Goal: Task Accomplishment & Management: Complete application form

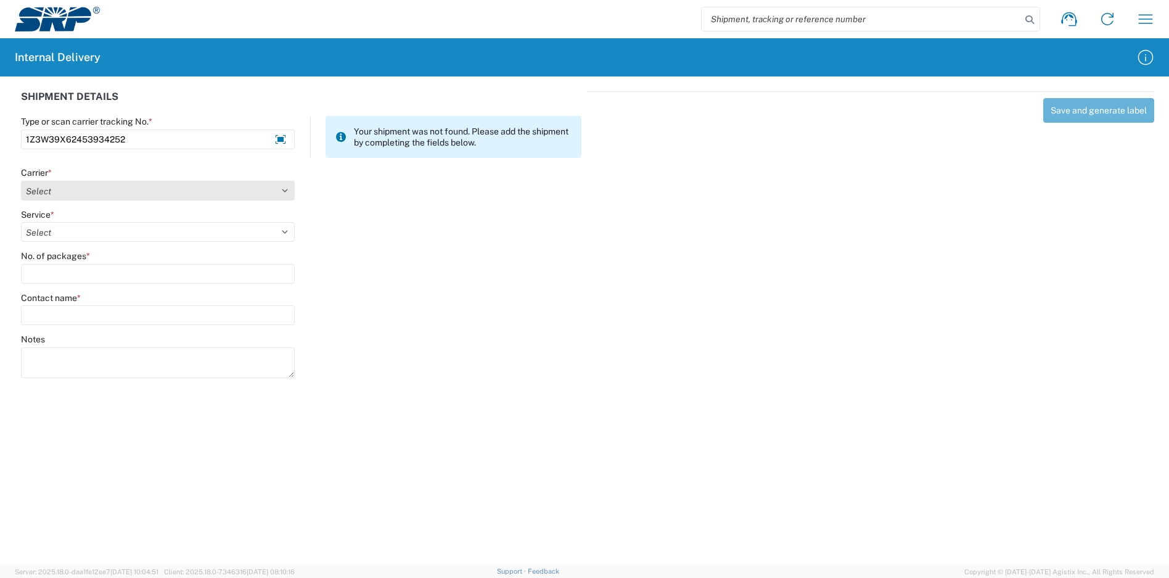
type input "1Z3W39X62453934252"
click at [187, 198] on select "Select Amazon Logistics ATI Trucking BC Dimerco Logistics Empire Southwest FedE…" at bounding box center [158, 191] width 274 height 20
select select "12"
click at [21, 181] on select "Select Amazon Logistics ATI Trucking BC Dimerco Logistics Empire Southwest FedE…" at bounding box center [158, 191] width 274 height 20
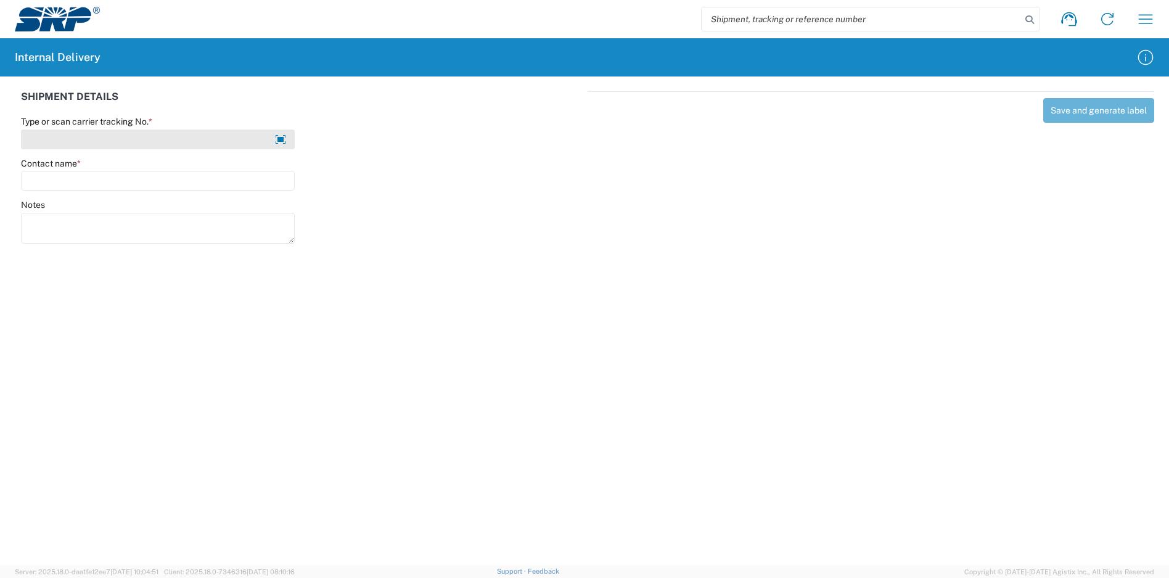
click at [150, 136] on input "Type or scan carrier tracking No. *" at bounding box center [158, 139] width 274 height 20
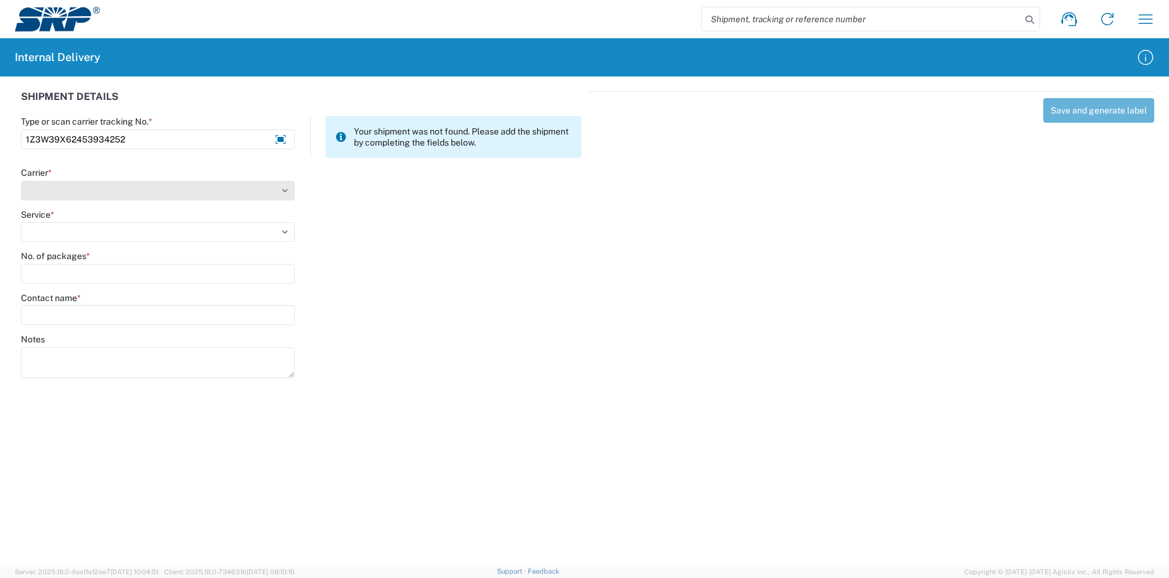
type input "1Z3W39X62453934252"
click at [139, 191] on select "Carrier *" at bounding box center [158, 191] width 274 height 20
select select "12"
click at [21, 181] on select "Select Amazon Logistics ATI Trucking BC Dimerco Logistics Empire Southwest FedE…" at bounding box center [158, 191] width 274 height 20
click at [55, 231] on select "Select 2nd Day Air 2nd Day Air A.M. 3 Day Select Basic BOUND PRINTED MATTER, UP…" at bounding box center [158, 232] width 274 height 20
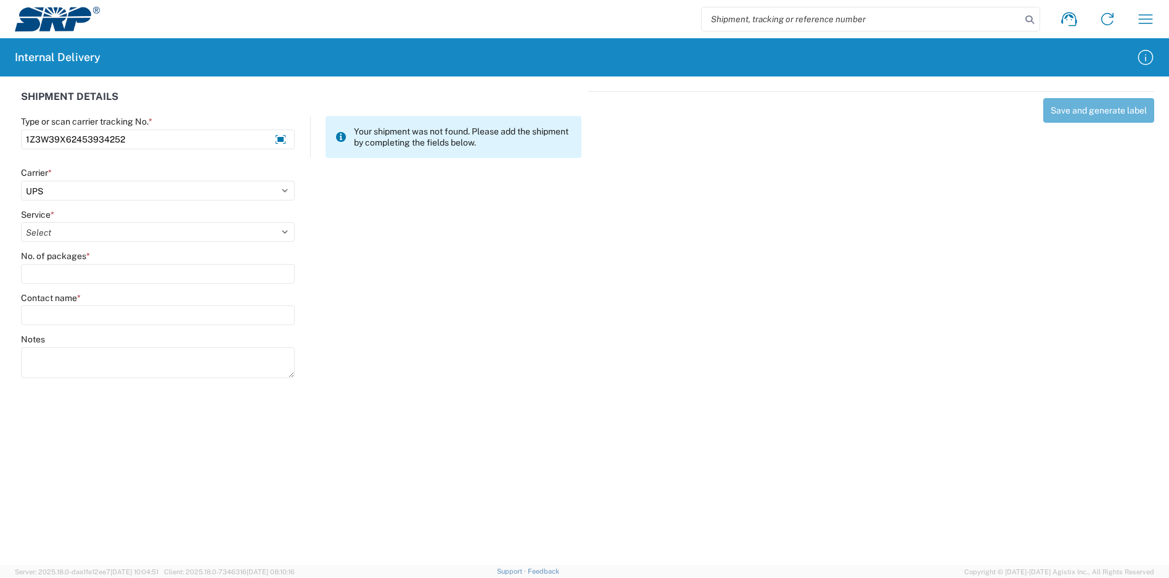
select select "17801"
click at [21, 222] on select "Select 2nd Day Air 2nd Day Air A.M. 3 Day Select Basic BOUND PRINTED MATTER, UP…" at bounding box center [158, 232] width 274 height 20
click at [107, 273] on input "No. of packages *" at bounding box center [158, 274] width 274 height 20
click at [81, 268] on input "No. of packages *" at bounding box center [158, 274] width 274 height 20
type input "1"
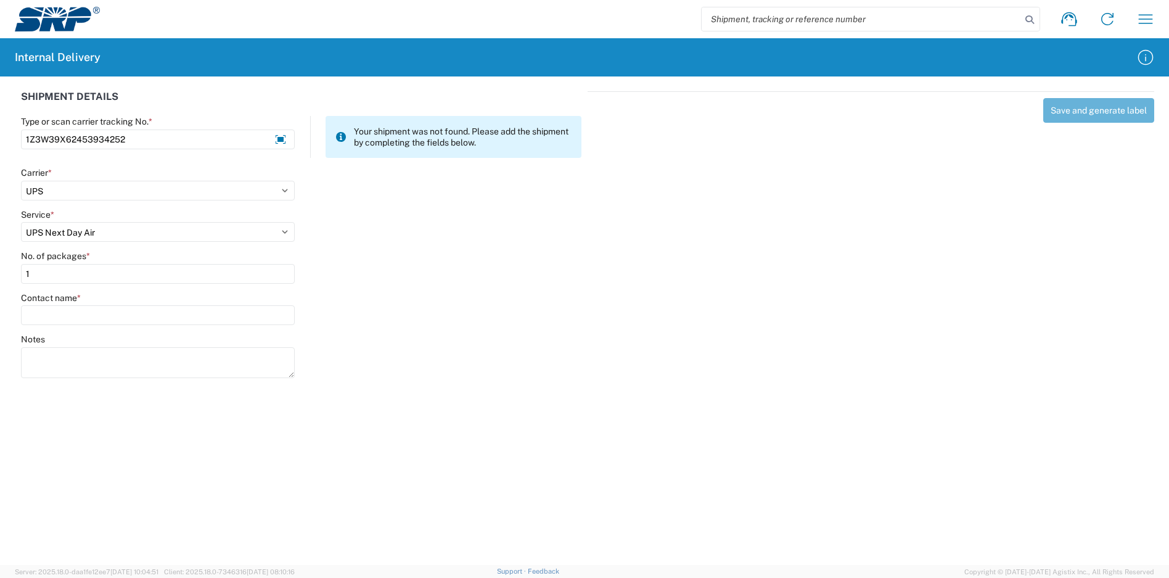
click at [104, 325] on agx-form-control-wrapper-v2 "Contact name *" at bounding box center [158, 313] width 287 height 42
click at [109, 318] on input "Contact name *" at bounding box center [158, 315] width 274 height 20
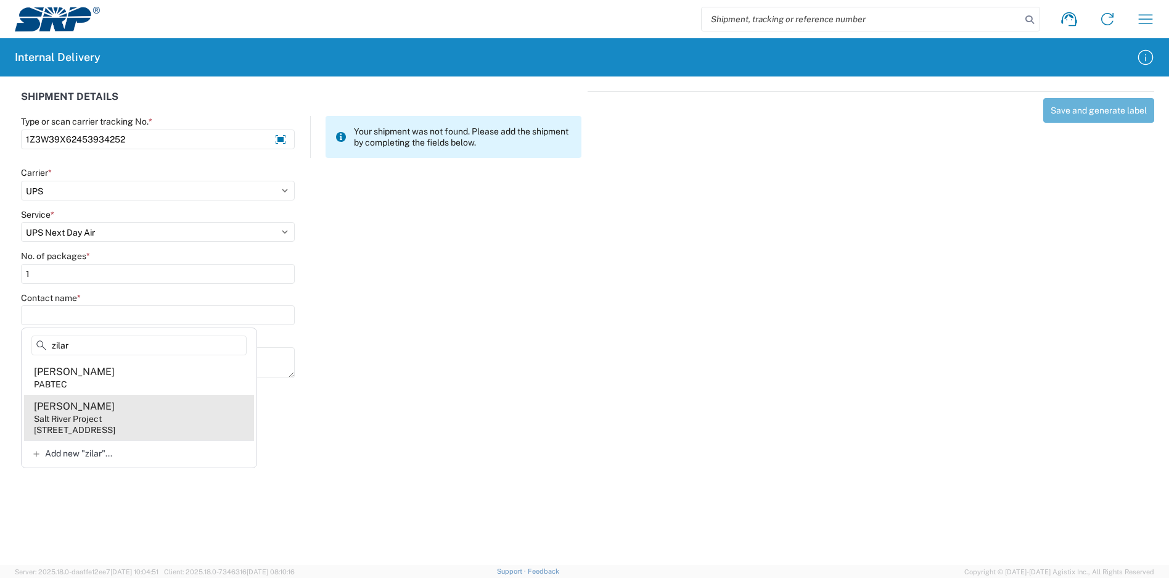
type input "zilar"
click at [169, 418] on agx-address-suggestion-item "[PERSON_NAME] Salt River Project [STREET_ADDRESS]" at bounding box center [139, 418] width 230 height 46
type input "[PERSON_NAME]"
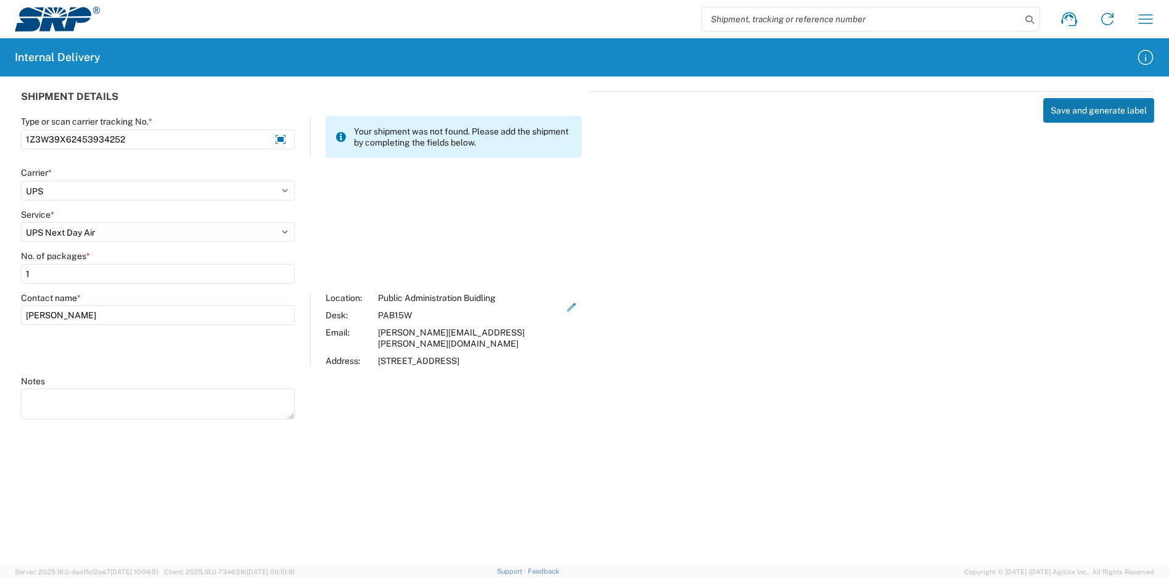
click at [1107, 115] on button "Save and generate label" at bounding box center [1098, 110] width 111 height 25
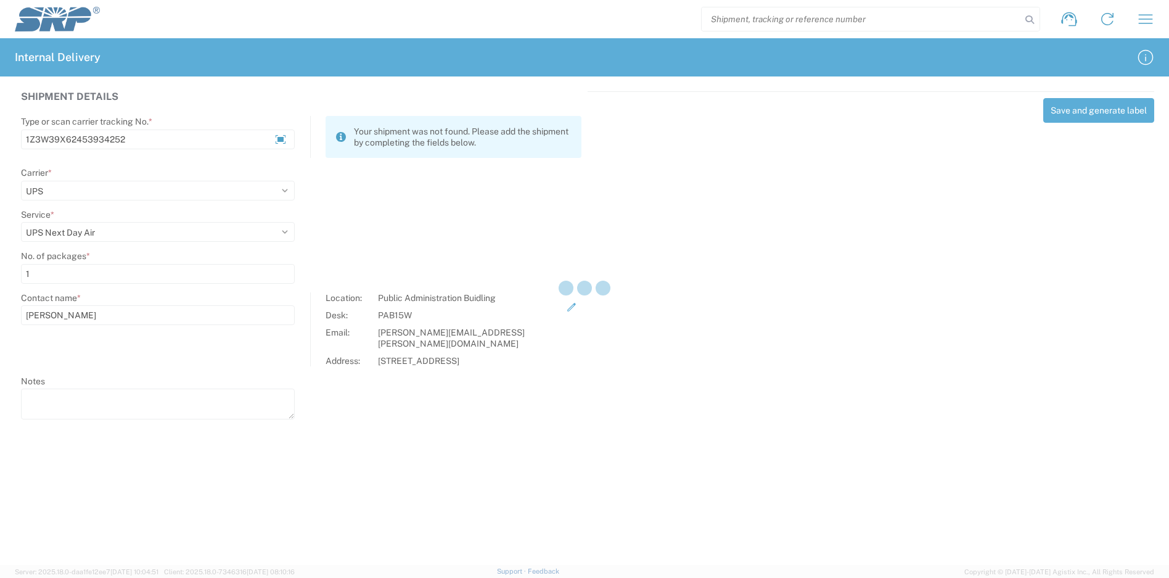
select select
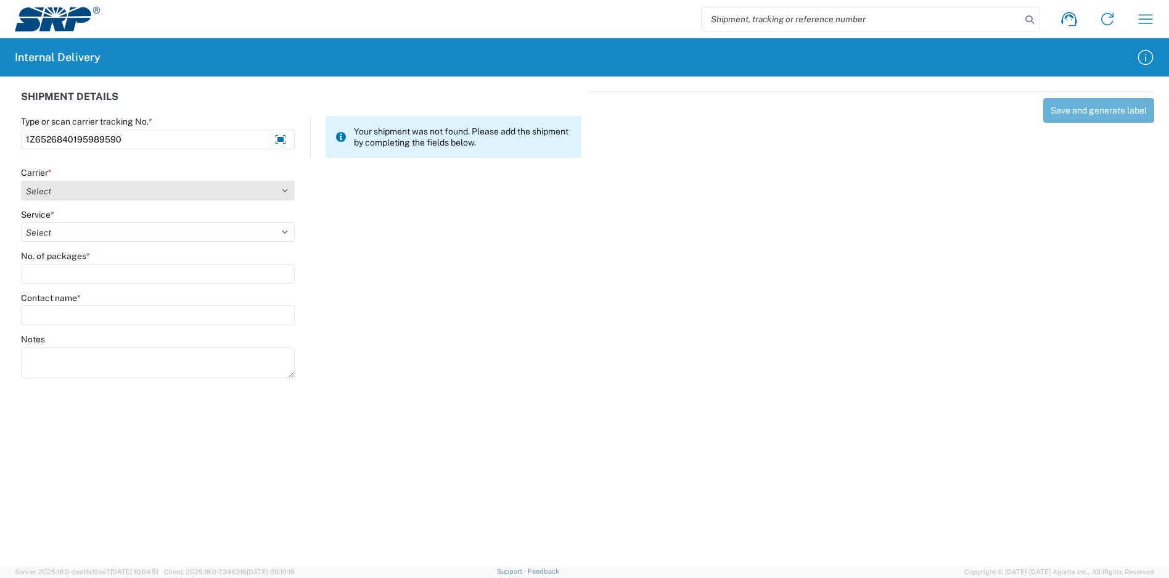
type input "1Z6526840195989590"
click at [133, 198] on select "Select Amazon Logistics ATI Trucking BC Dimerco Logistics Empire Southwest FedE…" at bounding box center [158, 191] width 274 height 20
select select "12"
click at [21, 181] on select "Select Amazon Logistics ATI Trucking BC Dimerco Logistics Empire Southwest FedE…" at bounding box center [158, 191] width 274 height 20
click at [61, 228] on select "Select 2nd Day Air 2nd Day Air A.M. 3 Day Select Basic BOUND PRINTED MATTER, UP…" at bounding box center [158, 232] width 274 height 20
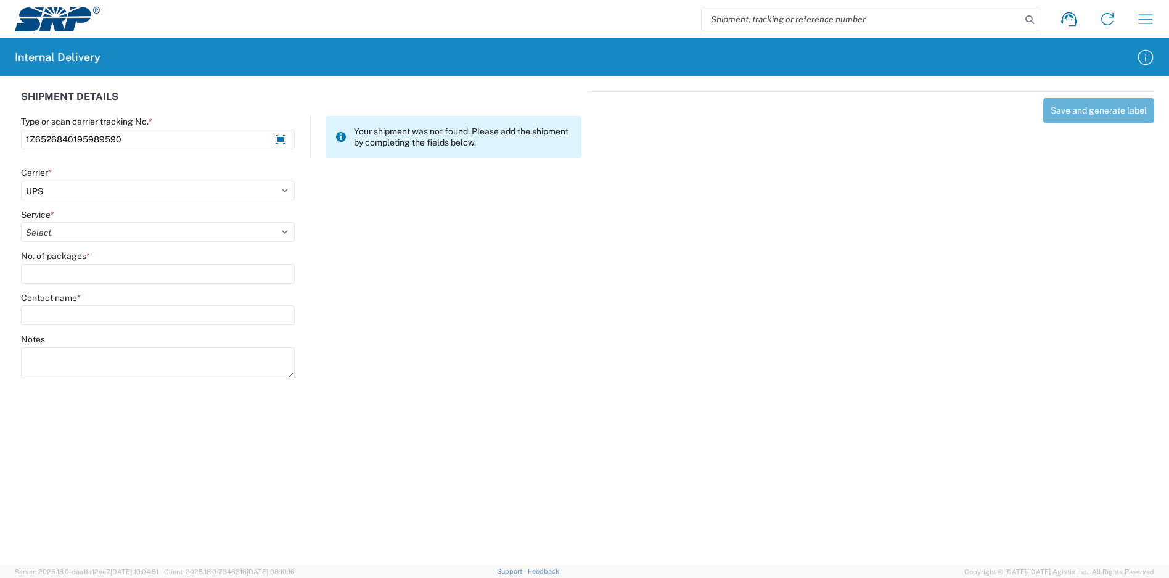
select select "17801"
click at [21, 222] on select "Select 2nd Day Air 2nd Day Air A.M. 3 Day Select Basic BOUND PRINTED MATTER, UP…" at bounding box center [158, 232] width 274 height 20
click at [84, 278] on input "No. of packages *" at bounding box center [158, 274] width 274 height 20
type input "1"
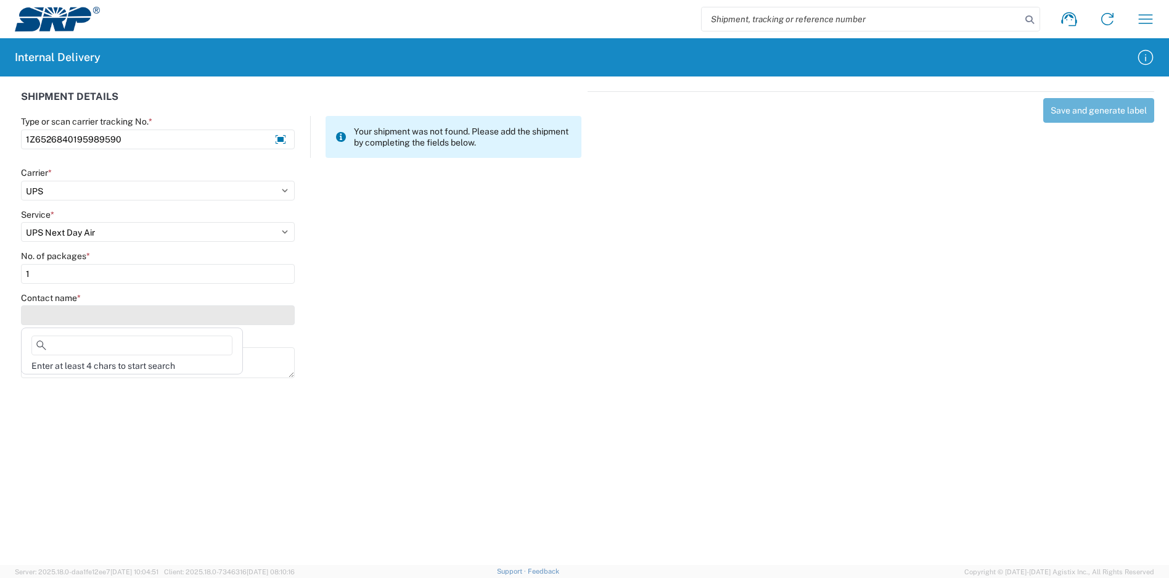
click at [88, 311] on input "Contact name *" at bounding box center [158, 315] width 274 height 20
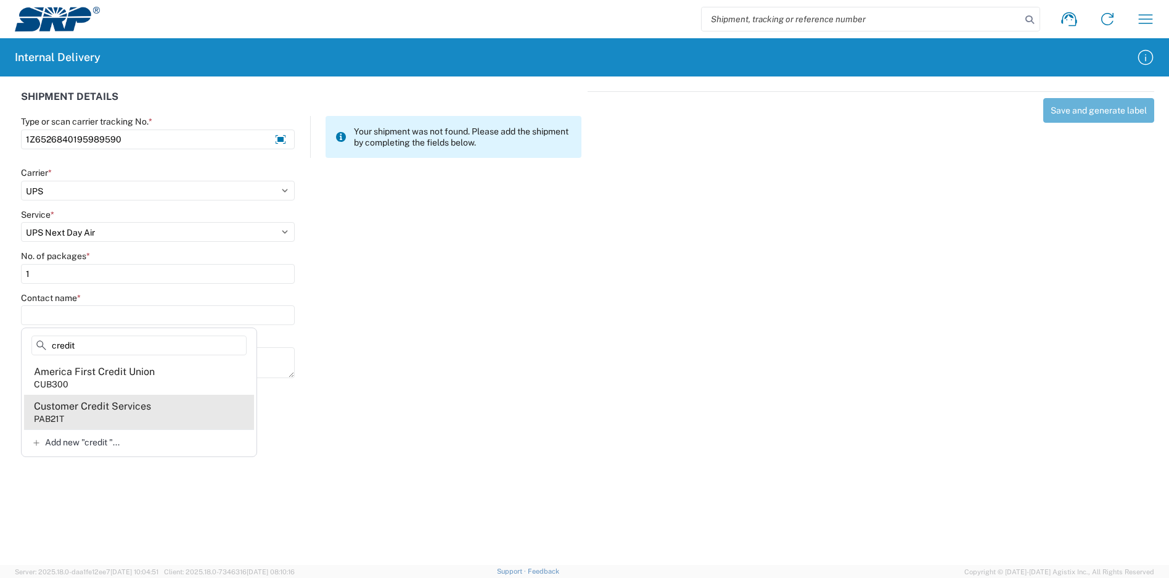
type input "credit"
click at [100, 403] on div "Customer Credit Services" at bounding box center [92, 406] width 117 height 14
type input "Customer Credit Services"
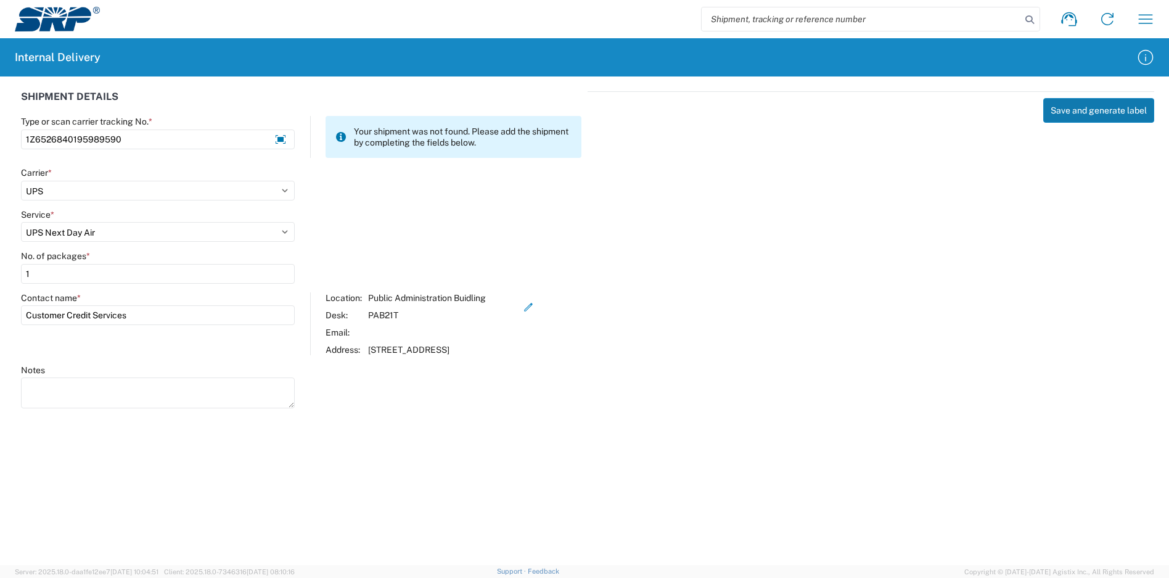
click at [1086, 117] on button "Save and generate label" at bounding box center [1098, 110] width 111 height 25
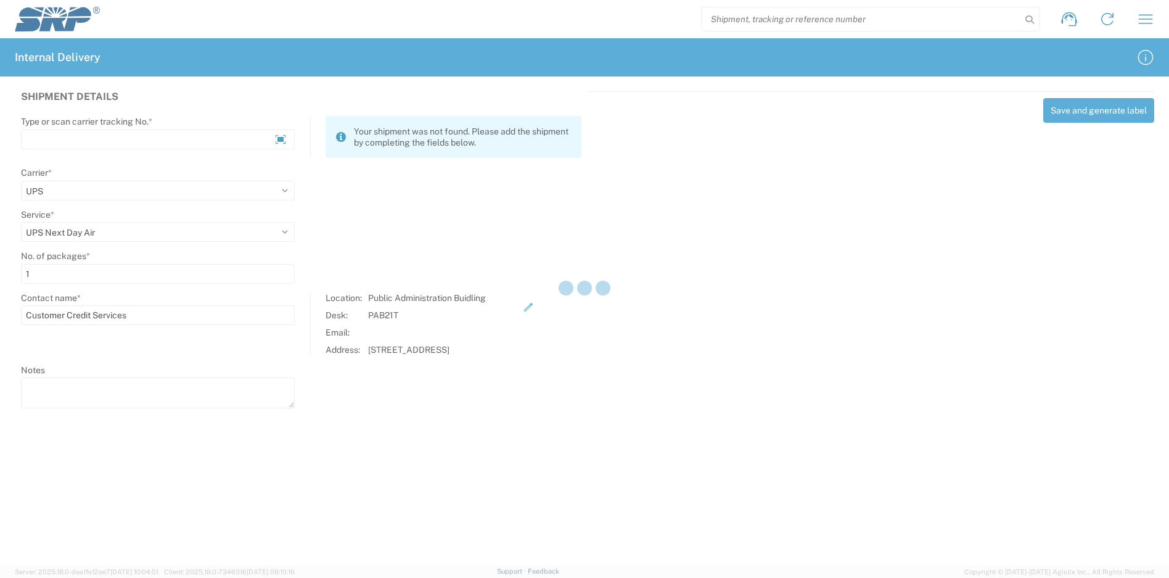
select select
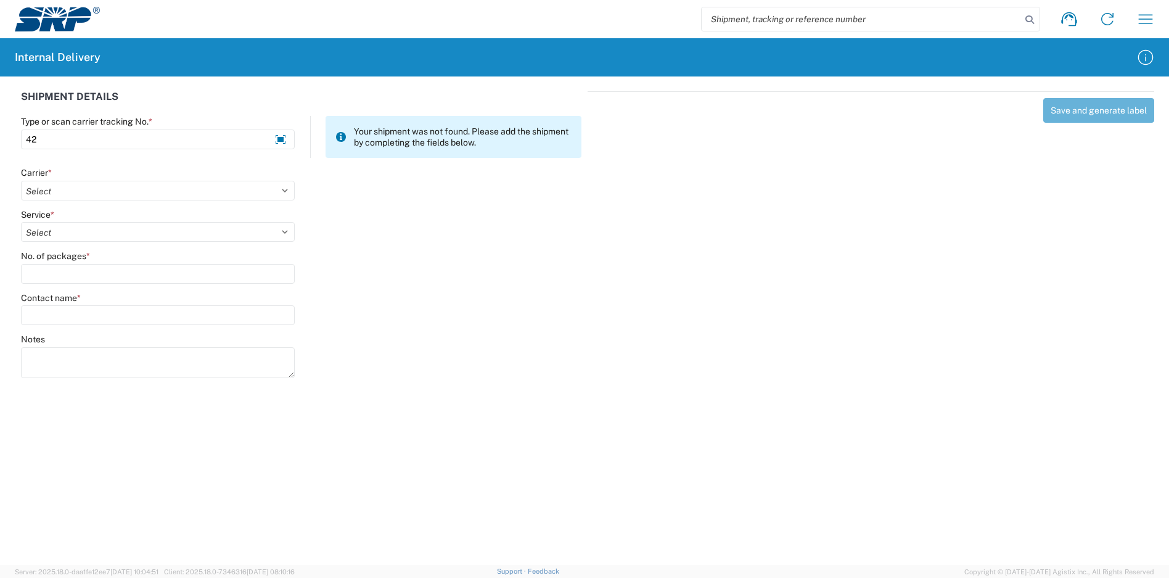
type input "4"
type input "1Z3W39X62453912356"
click at [188, 187] on select "Select Amazon Logistics ATI Trucking BC Dimerco Logistics Empire Southwest FedE…" at bounding box center [158, 191] width 274 height 20
click at [21, 181] on select "Select Amazon Logistics ATI Trucking BC Dimerco Logistics Empire Southwest FedE…" at bounding box center [158, 191] width 274 height 20
click at [81, 237] on select "Select 1Day Freight 2Day 2Day AM 2Day AM One Rate 2Day Freight 2Day One Rate 3 …" at bounding box center [158, 232] width 274 height 20
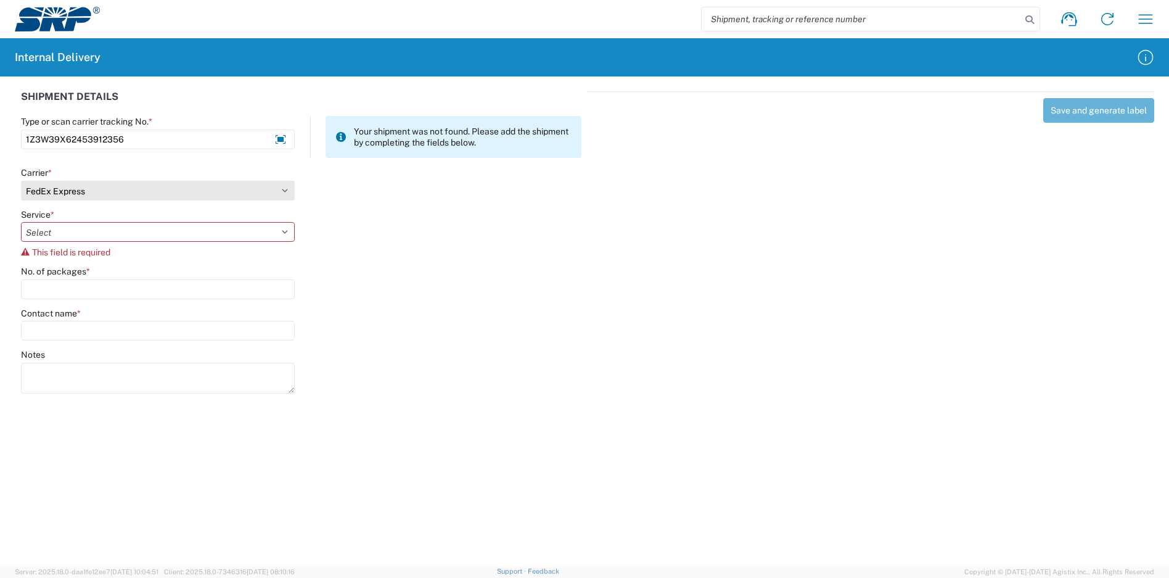
click at [280, 191] on select "Select Amazon Logistics ATI Trucking BC Dimerco Logistics Empire Southwest FedE…" at bounding box center [158, 191] width 274 height 20
click at [21, 181] on select "Select Amazon Logistics ATI Trucking BC Dimerco Logistics Empire Southwest FedE…" at bounding box center [158, 191] width 274 height 20
click at [276, 187] on select "Select Amazon Logistics ATI Trucking BC Dimerco Logistics Empire Southwest FedE…" at bounding box center [158, 191] width 274 height 20
select select "12"
click at [21, 181] on select "Select Amazon Logistics ATI Trucking BC Dimerco Logistics Empire Southwest FedE…" at bounding box center [158, 191] width 274 height 20
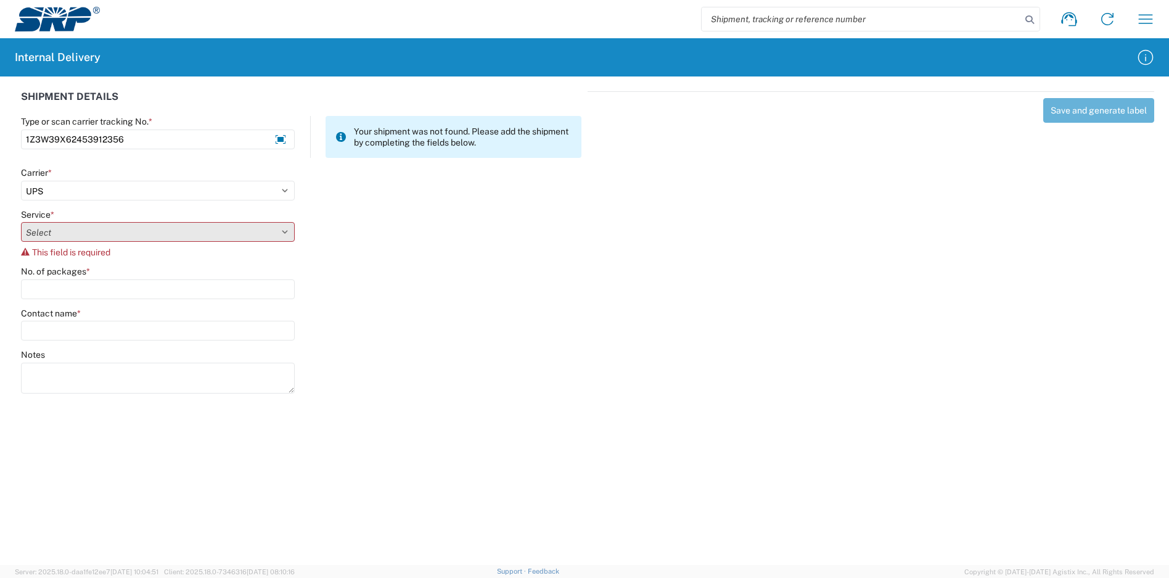
click at [127, 231] on select "Select 2nd Day Air 2nd Day Air A.M. 3 Day Select Basic BOUND PRINTED MATTER, UP…" at bounding box center [158, 232] width 274 height 20
select select "17801"
click at [21, 222] on select "Select 2nd Day Air 2nd Day Air A.M. 3 Day Select Basic BOUND PRINTED MATTER, UP…" at bounding box center [158, 232] width 274 height 20
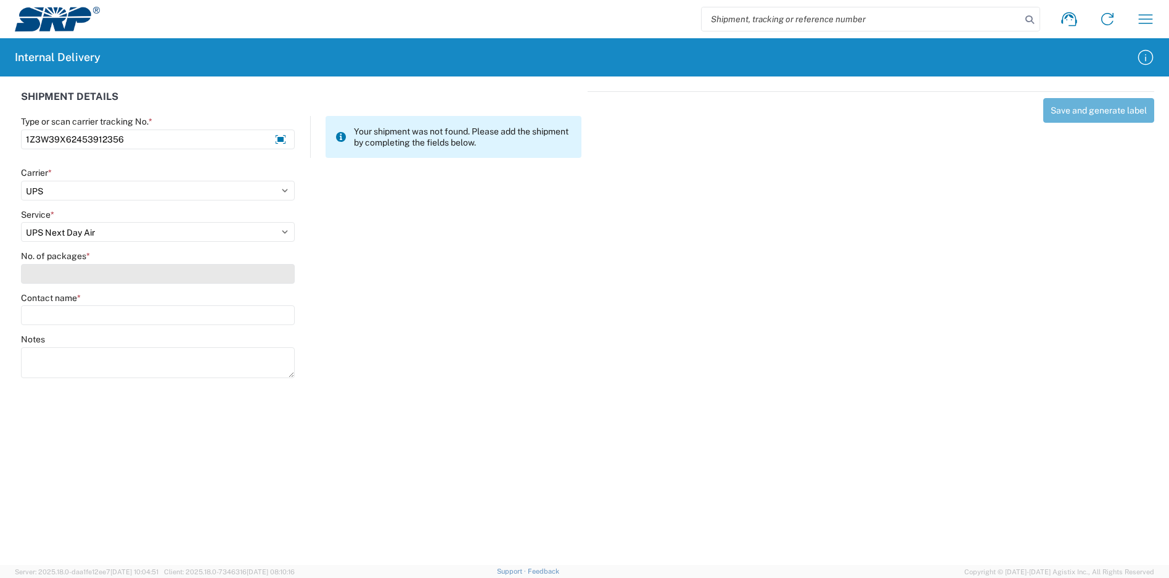
click at [102, 271] on input "No. of packages *" at bounding box center [158, 274] width 274 height 20
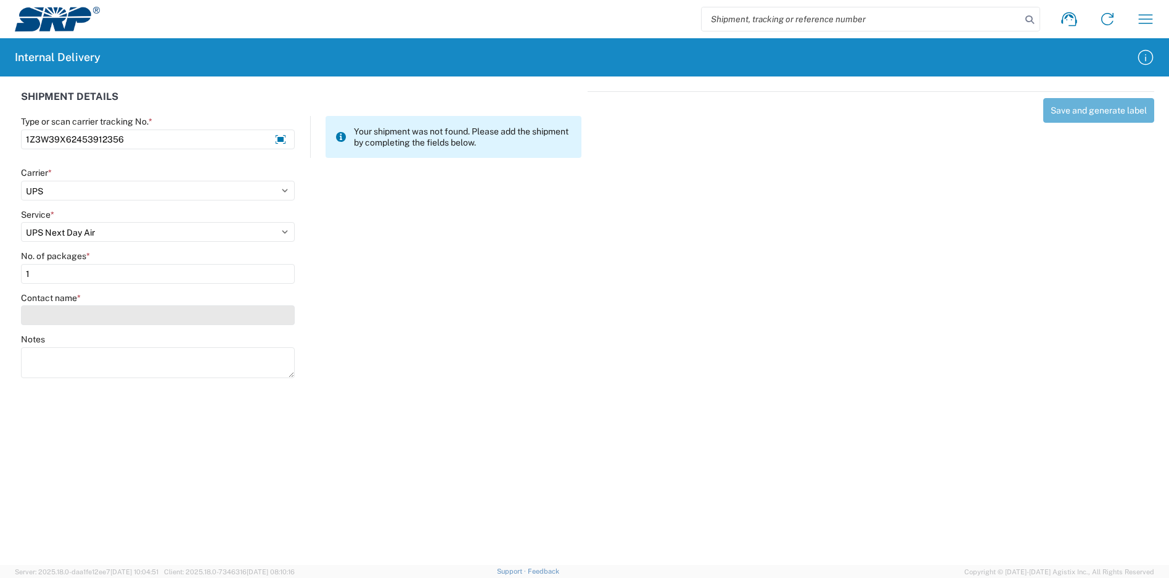
type input "1"
click at [83, 312] on input "Contact name *" at bounding box center [158, 315] width 274 height 20
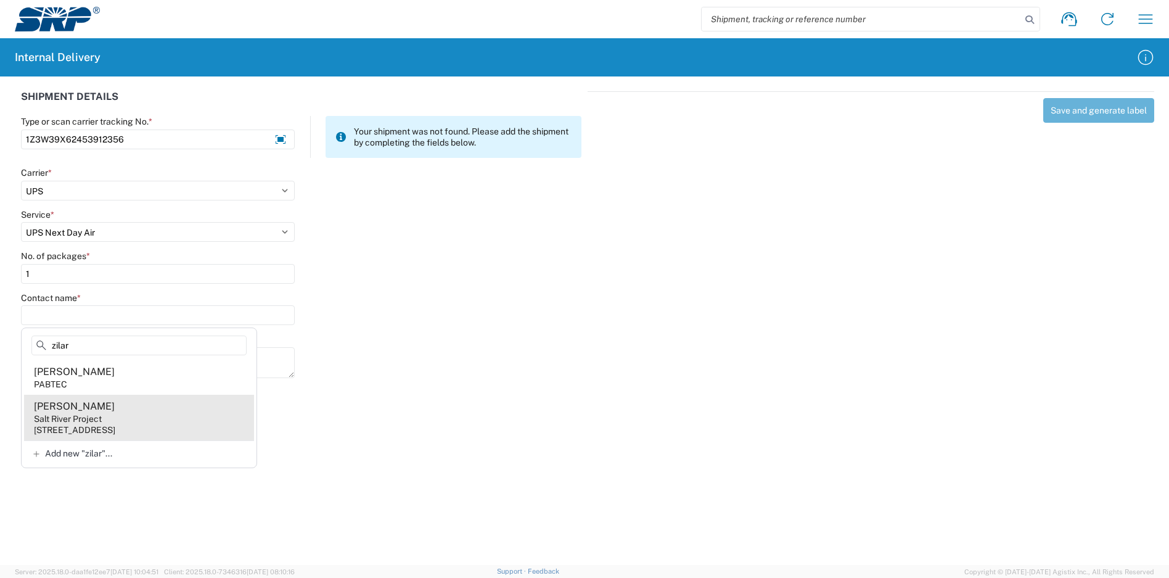
type input "zilar"
click at [136, 409] on agx-address-suggestion-item "[PERSON_NAME] Salt River Project [STREET_ADDRESS]" at bounding box center [139, 418] width 230 height 46
type input "[PERSON_NAME]"
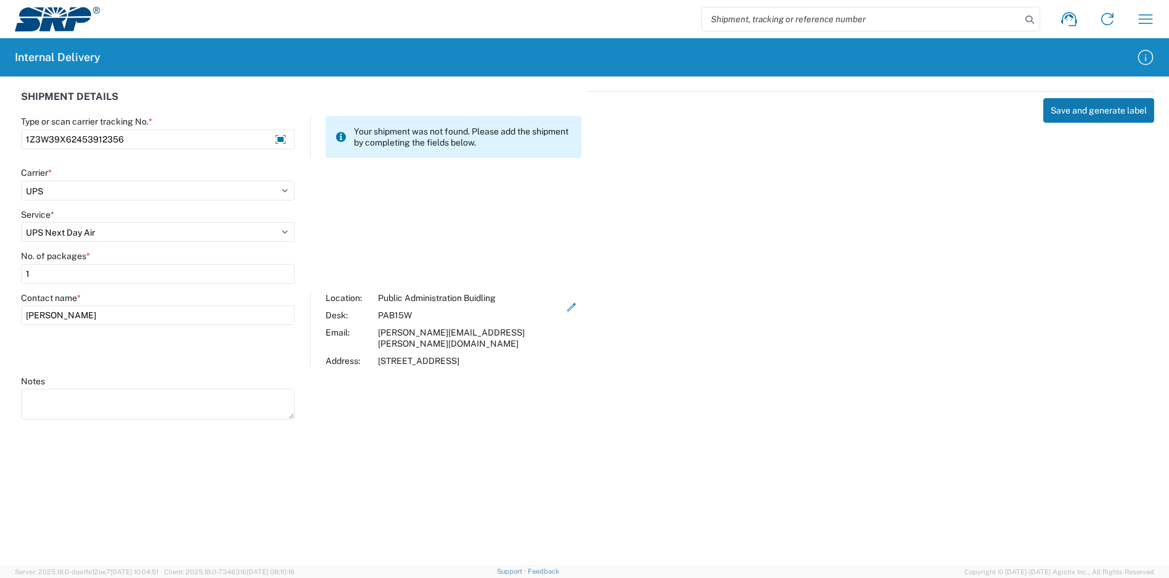
click at [1070, 111] on button "Save and generate label" at bounding box center [1098, 110] width 111 height 25
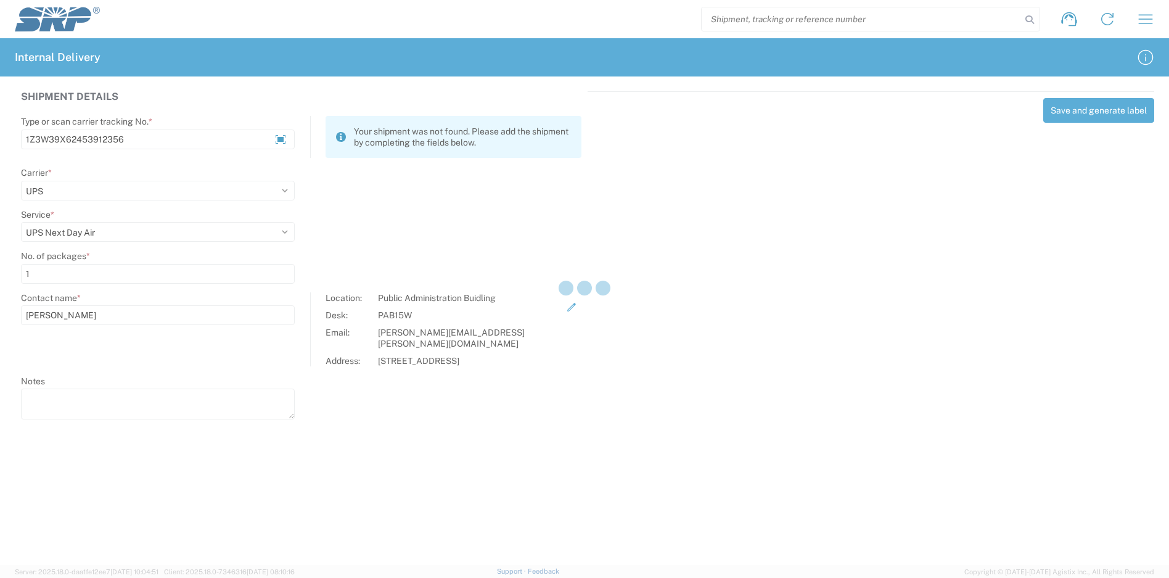
select select
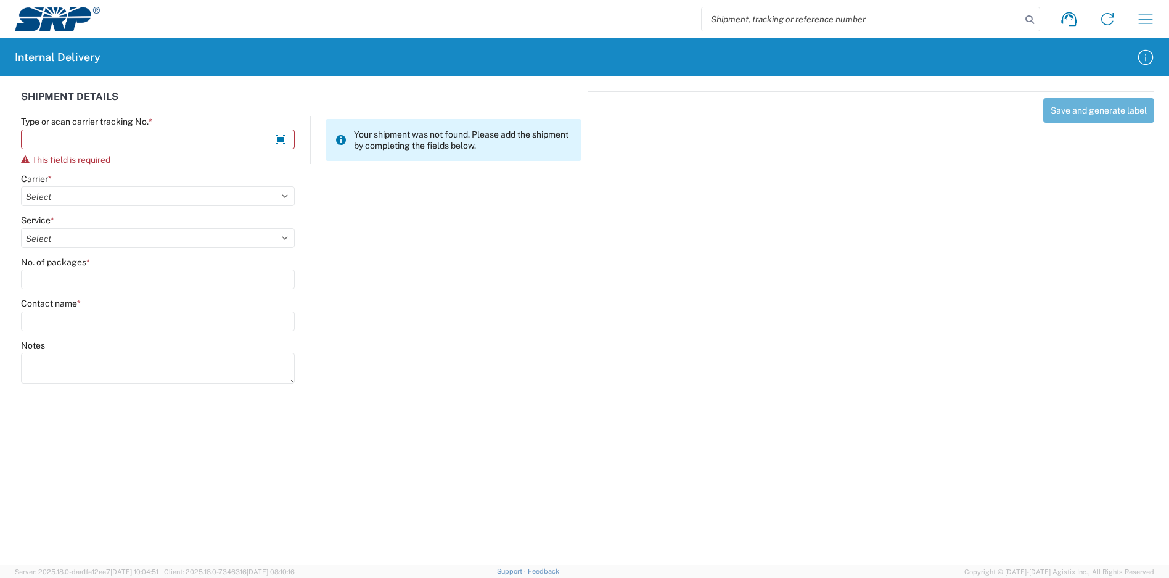
click at [563, 379] on div "Notes" at bounding box center [301, 367] width 573 height 55
click at [198, 150] on div "Type or scan carrier tracking No. * This field is required" at bounding box center [158, 140] width 274 height 49
click at [200, 145] on input "Type or scan carrier tracking No. *" at bounding box center [158, 139] width 274 height 20
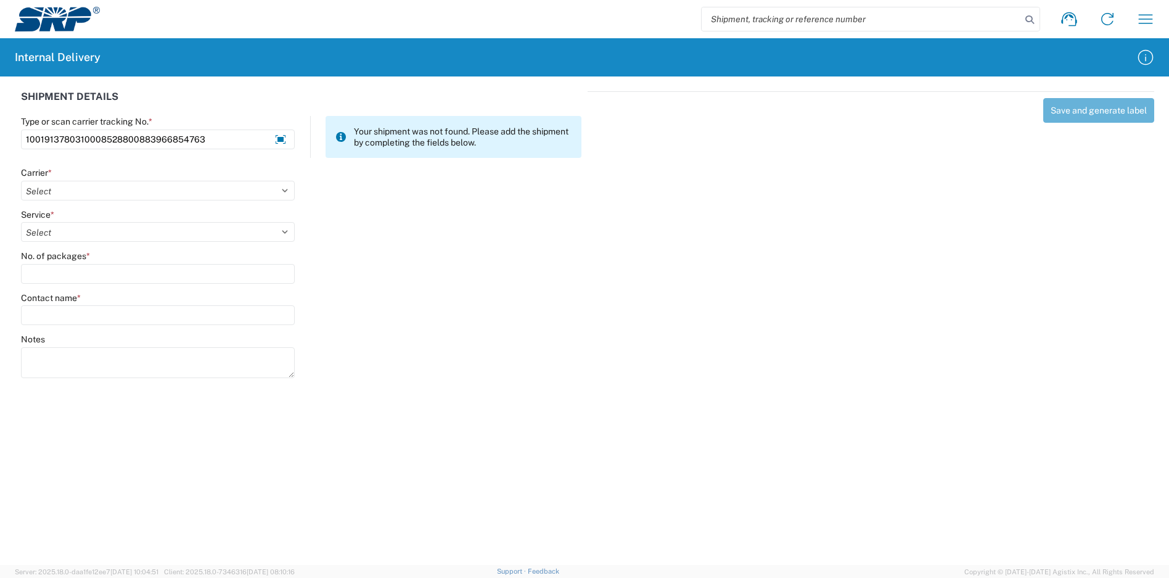
type input "1001913780310008528800883966854763"
click at [89, 202] on agx-form-control-wrapper-v2 "Carrier * Select Amazon Logistics ATI Trucking BC Dimerco Logistics Empire Sout…" at bounding box center [158, 188] width 287 height 42
click at [91, 194] on select "Select Amazon Logistics ATI Trucking BC Dimerco Logistics Empire Southwest FedE…" at bounding box center [158, 191] width 274 height 20
select select "5"
click at [21, 181] on select "Select Amazon Logistics ATI Trucking BC Dimerco Logistics Empire Southwest FedE…" at bounding box center [158, 191] width 274 height 20
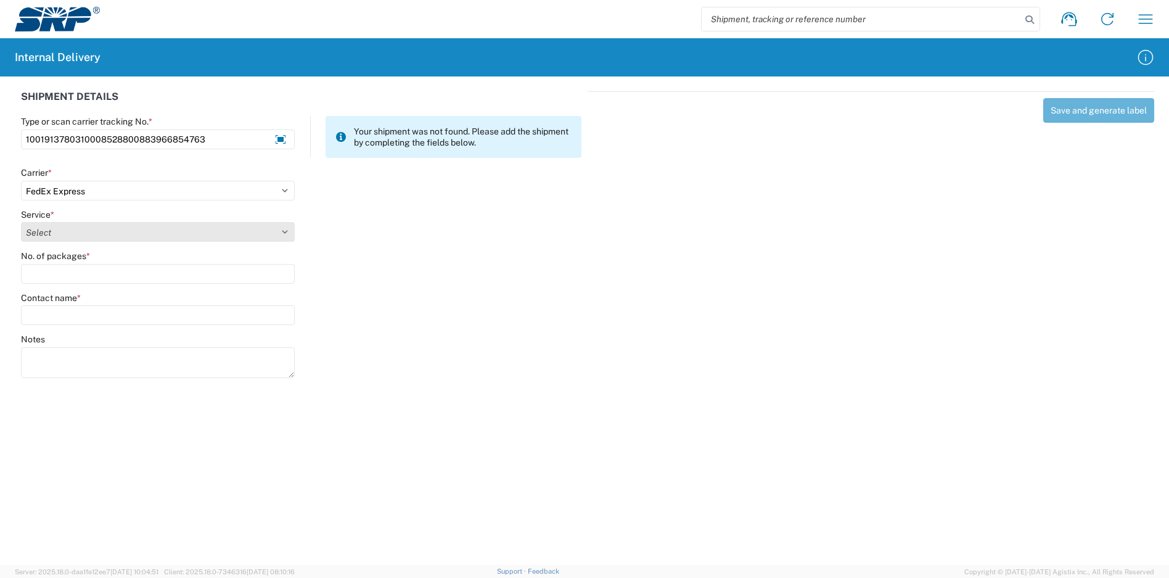
click at [73, 232] on select "Select" at bounding box center [158, 232] width 274 height 20
select select "10"
click at [21, 222] on select "Select 1Day Freight 2Day 2Day AM 2Day AM One Rate 2Day Freight 2Day One Rate 3 …" at bounding box center [158, 232] width 274 height 20
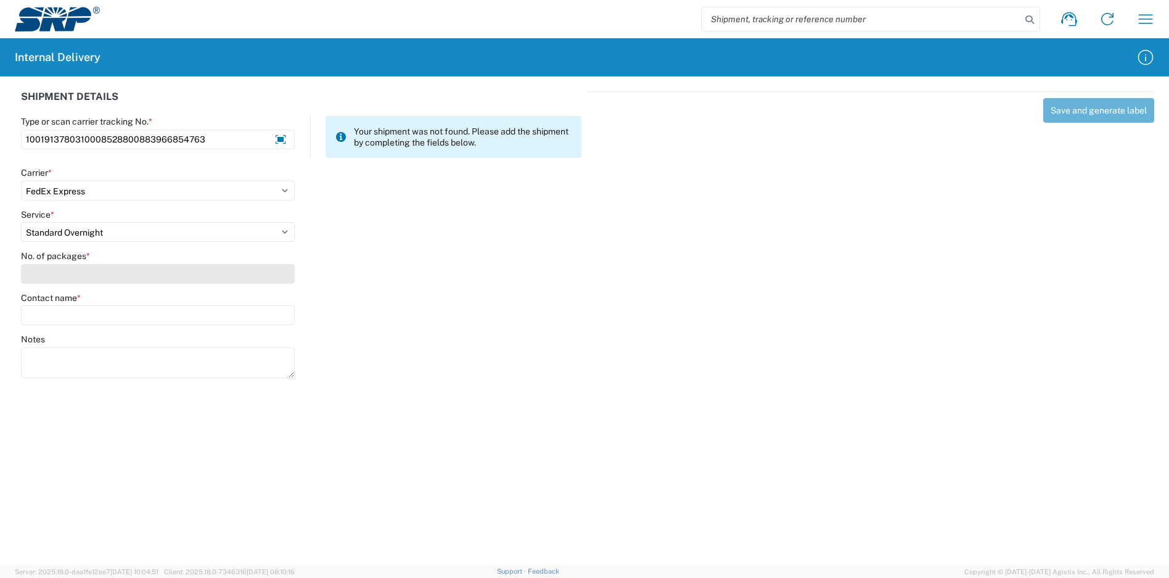
click at [65, 276] on input "No. of packages *" at bounding box center [158, 274] width 274 height 20
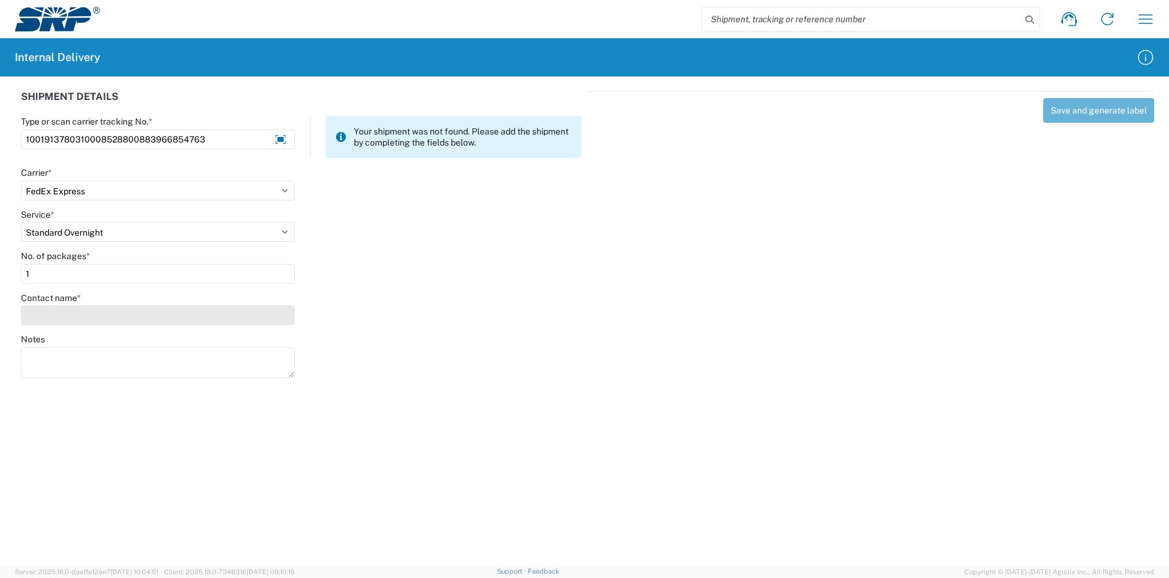
type input "1"
click at [68, 313] on input "Contact name *" at bounding box center [158, 315] width 274 height 20
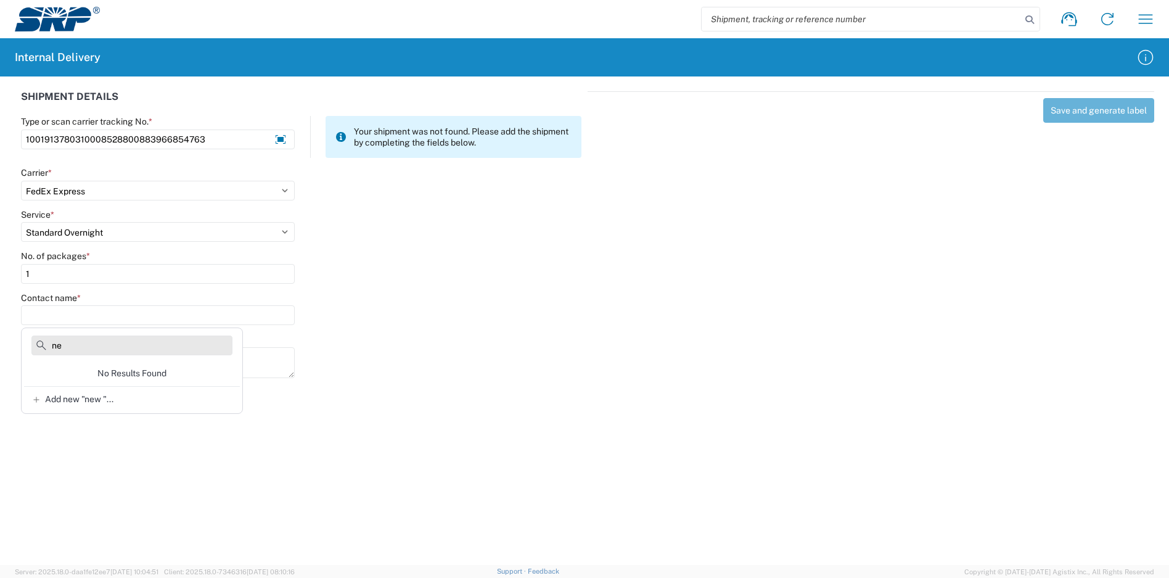
type input "n"
click at [219, 470] on agx-forms-host "Shipment request Shipment tracking Internal delivery Transit update My profile …" at bounding box center [584, 289] width 1169 height 578
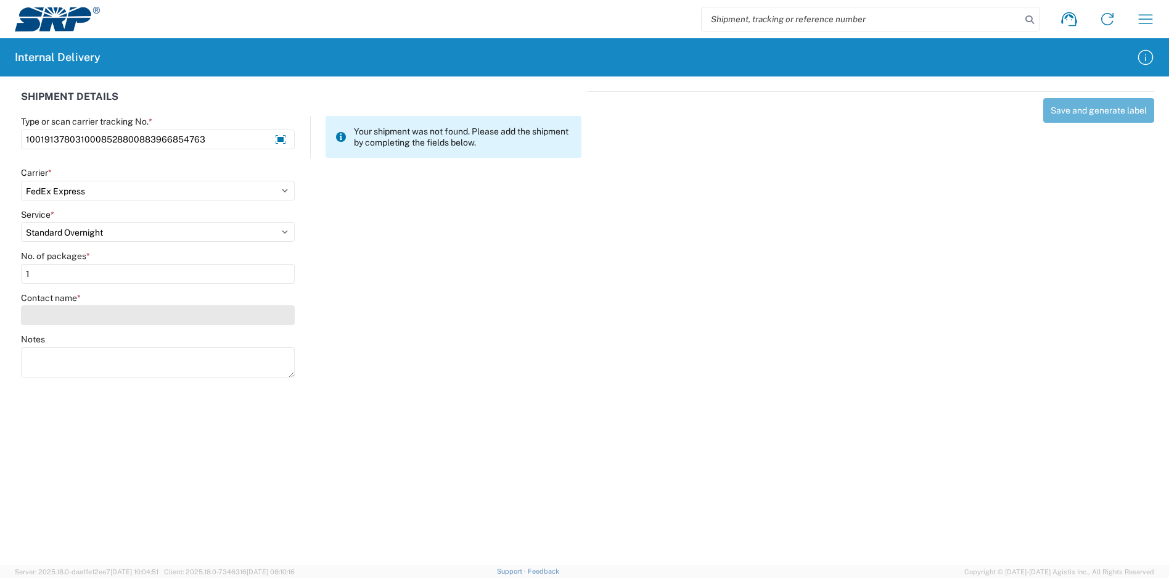
click at [176, 313] on input "Contact name *" at bounding box center [158, 315] width 274 height 20
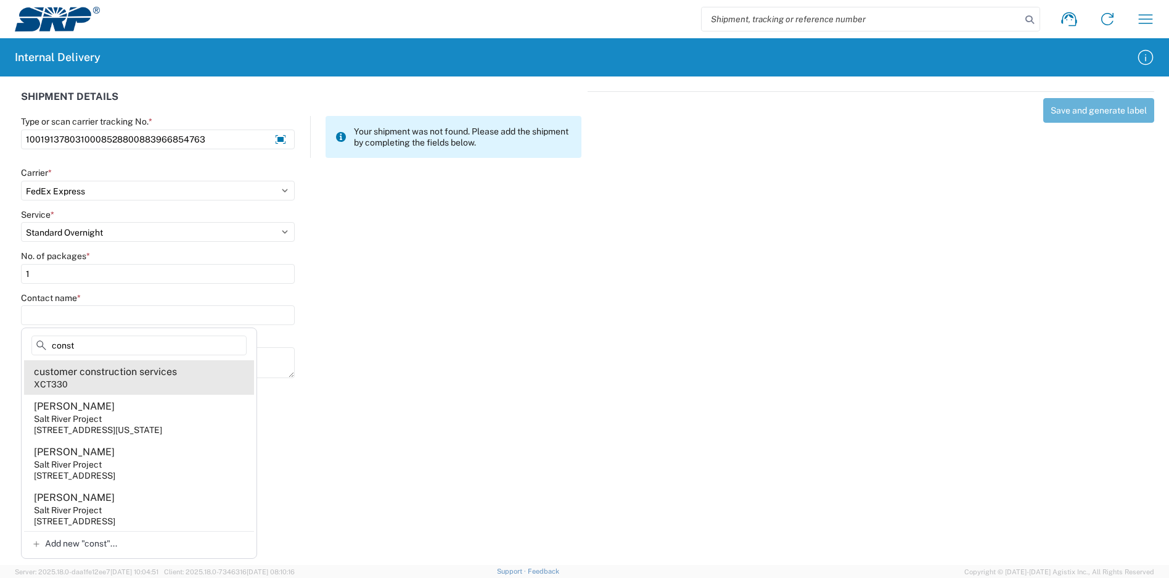
type input "const"
click at [165, 376] on div "customer construction services" at bounding box center [105, 372] width 143 height 14
type input "customer construction services"
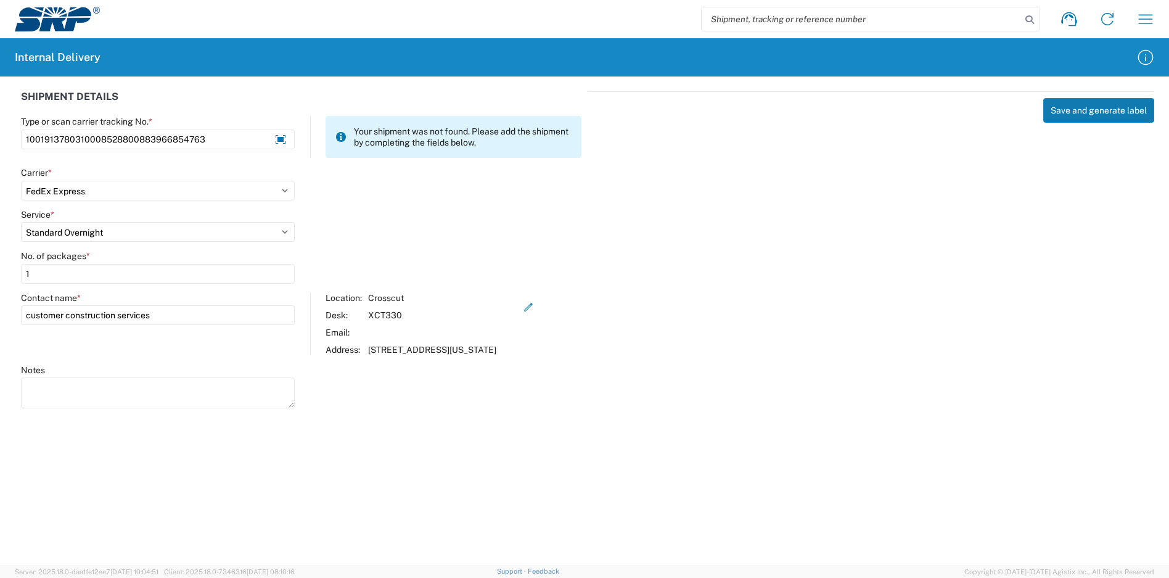
click at [1096, 110] on button "Save and generate label" at bounding box center [1098, 110] width 111 height 25
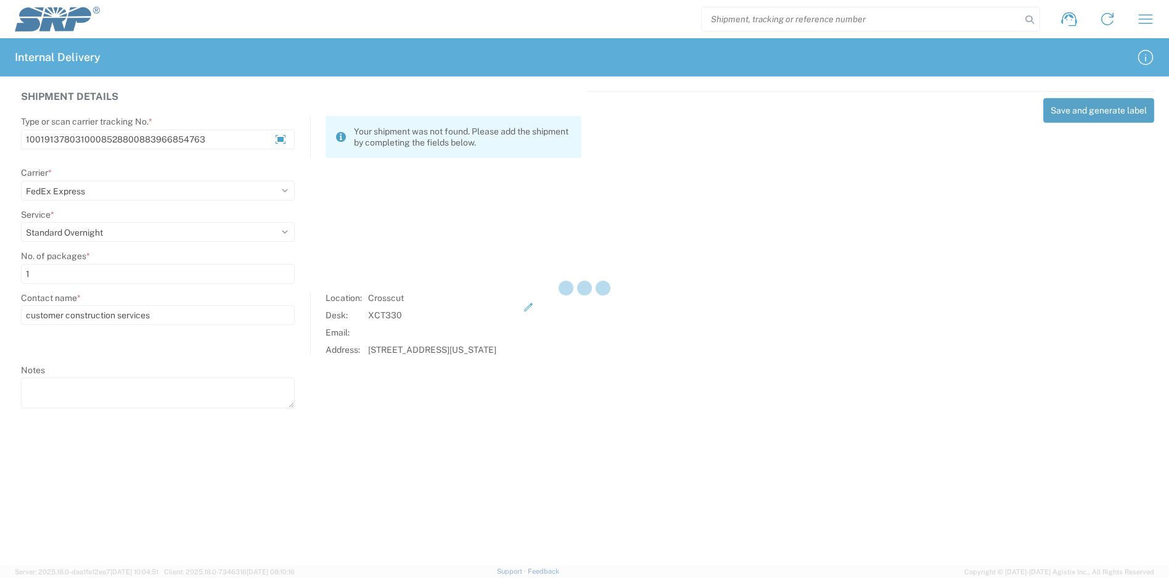
select select
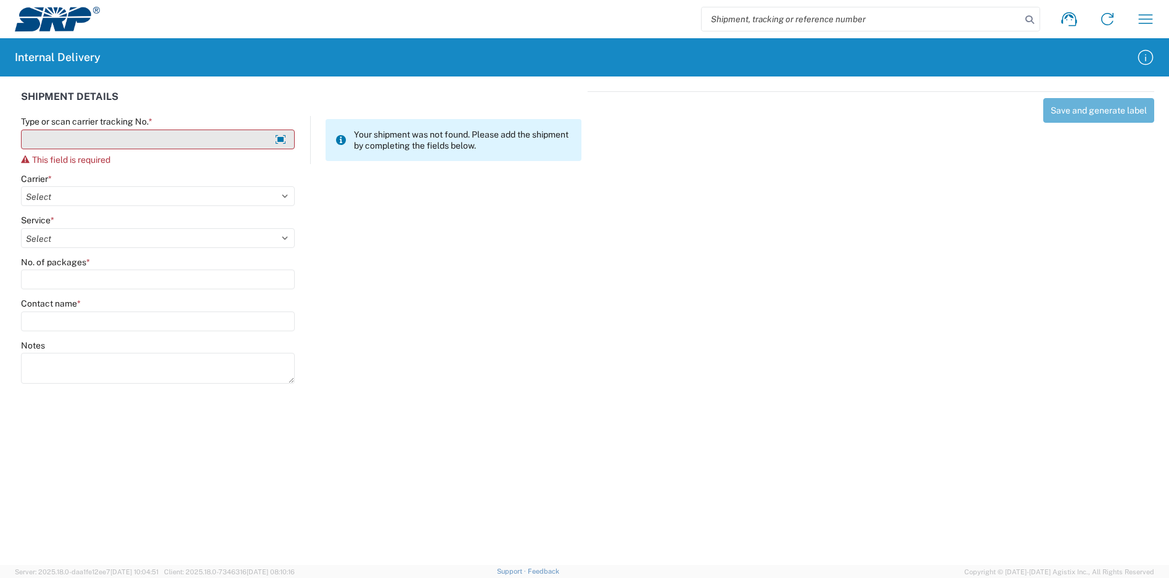
click at [115, 142] on input "Type or scan carrier tracking No. *" at bounding box center [158, 139] width 274 height 20
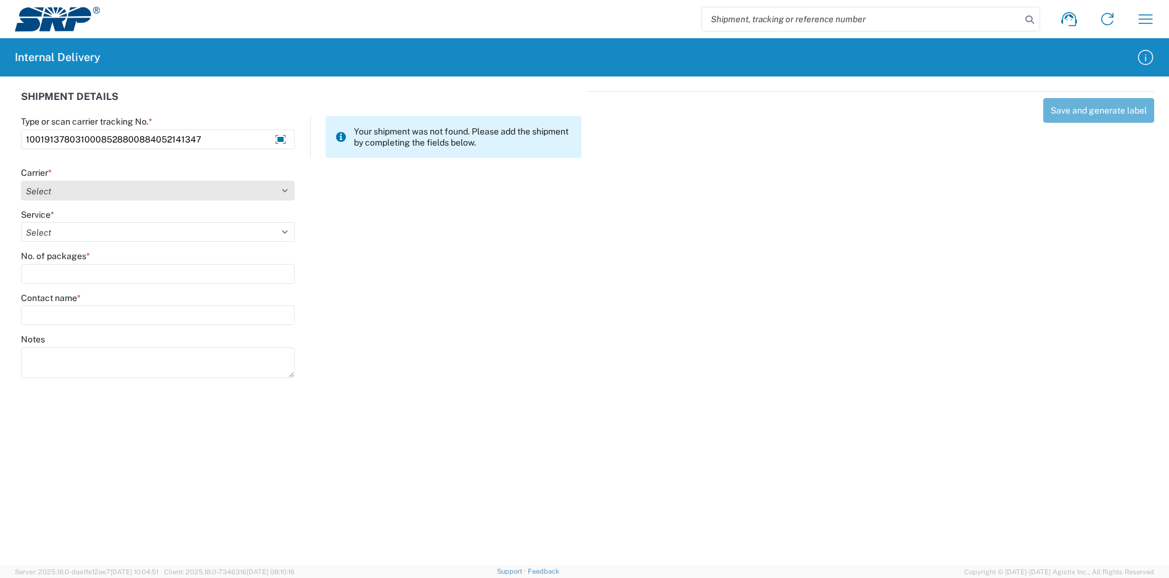
type input "1001913780310008528800884052141347"
click at [102, 193] on select "Select Amazon Logistics ATI Trucking BC Dimerco Logistics Empire Southwest FedE…" at bounding box center [158, 191] width 274 height 20
select select "5"
click at [21, 181] on select "Select Amazon Logistics ATI Trucking BC Dimerco Logistics Empire Southwest FedE…" at bounding box center [158, 191] width 274 height 20
click at [87, 232] on select "Select 1Day Freight 2Day 2Day AM 2Day AM One Rate 2Day Freight 2Day One Rate 3 …" at bounding box center [158, 232] width 274 height 20
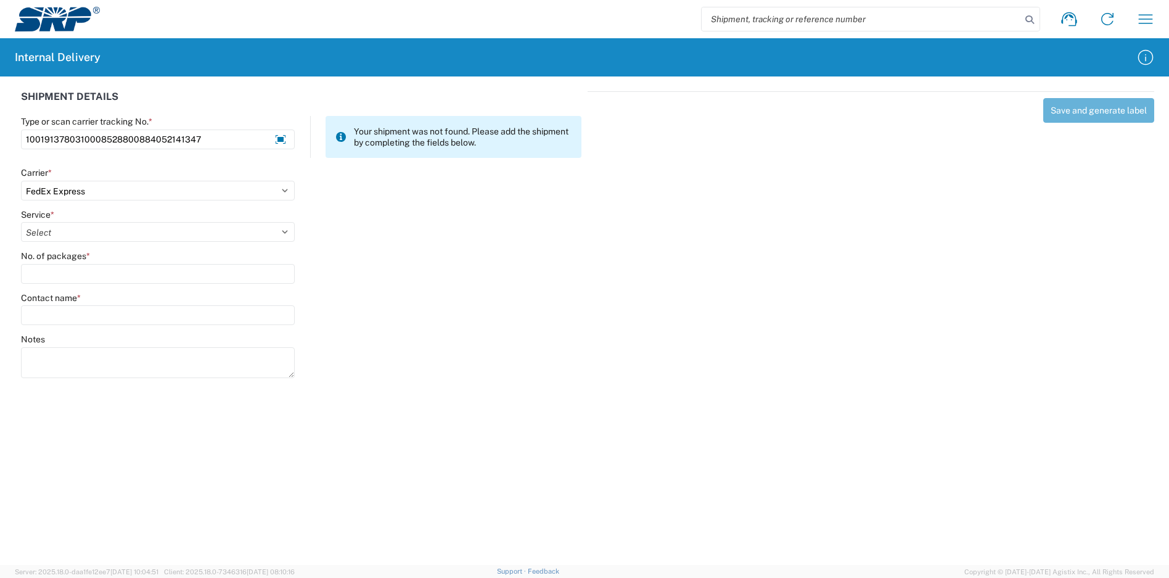
select select "10"
click at [21, 222] on select "Select 1Day Freight 2Day 2Day AM 2Day AM One Rate 2Day Freight 2Day One Rate 3 …" at bounding box center [158, 232] width 274 height 20
click at [162, 276] on input "No. of packages *" at bounding box center [158, 274] width 274 height 20
type input "1"
click at [164, 306] on input "Contact name *" at bounding box center [158, 315] width 274 height 20
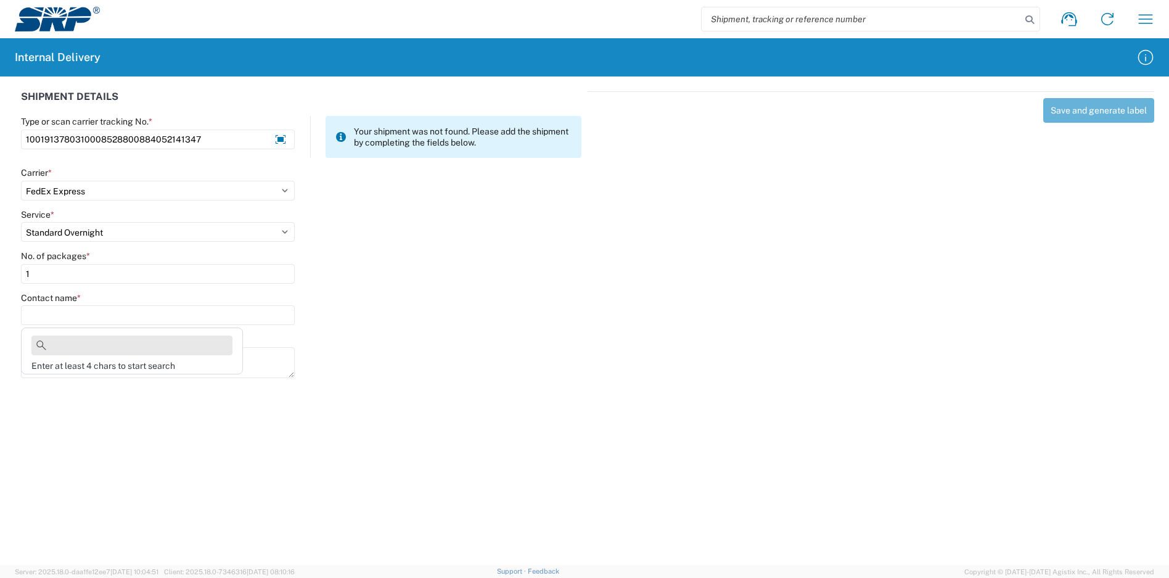
click at [163, 346] on input at bounding box center [131, 345] width 201 height 20
type input "l"
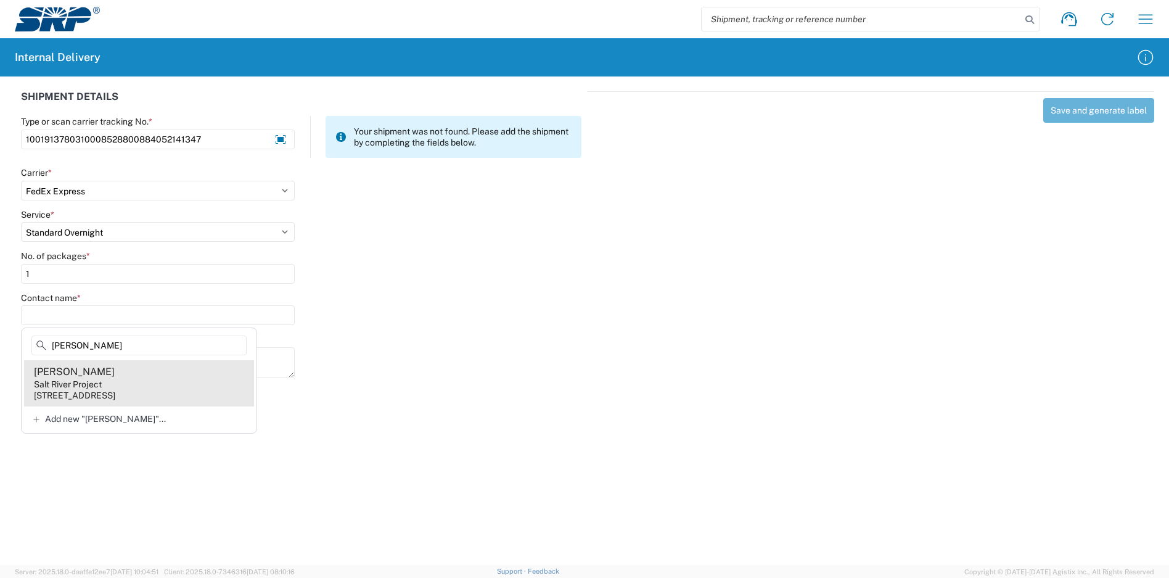
type input "[PERSON_NAME]"
click at [115, 390] on div "[STREET_ADDRESS]" at bounding box center [74, 395] width 81 height 11
type input "[PERSON_NAME]"
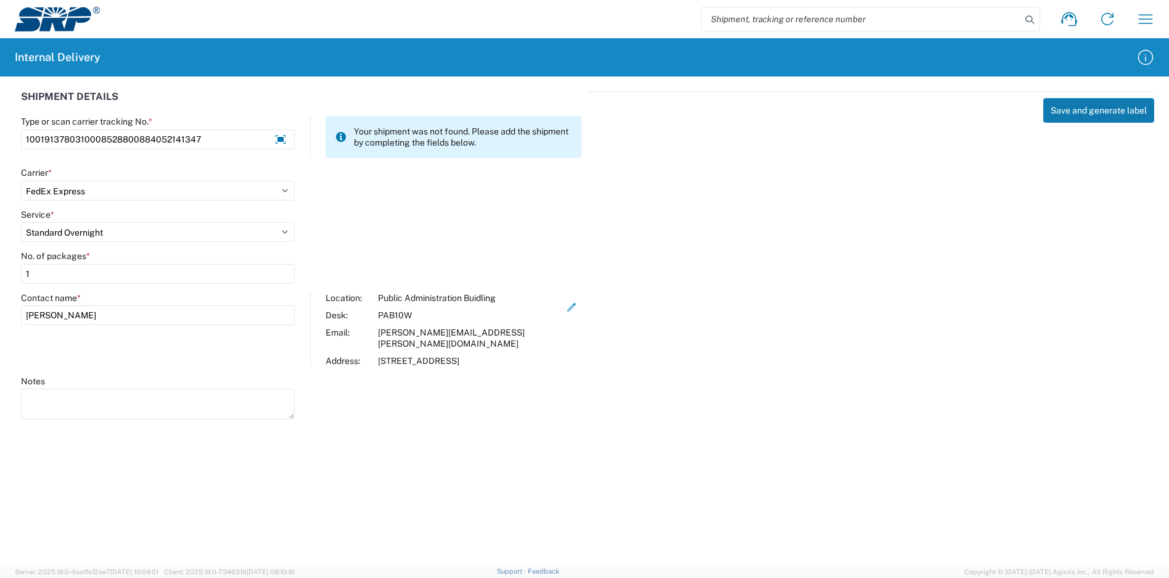
click at [1097, 112] on button "Save and generate label" at bounding box center [1098, 110] width 111 height 25
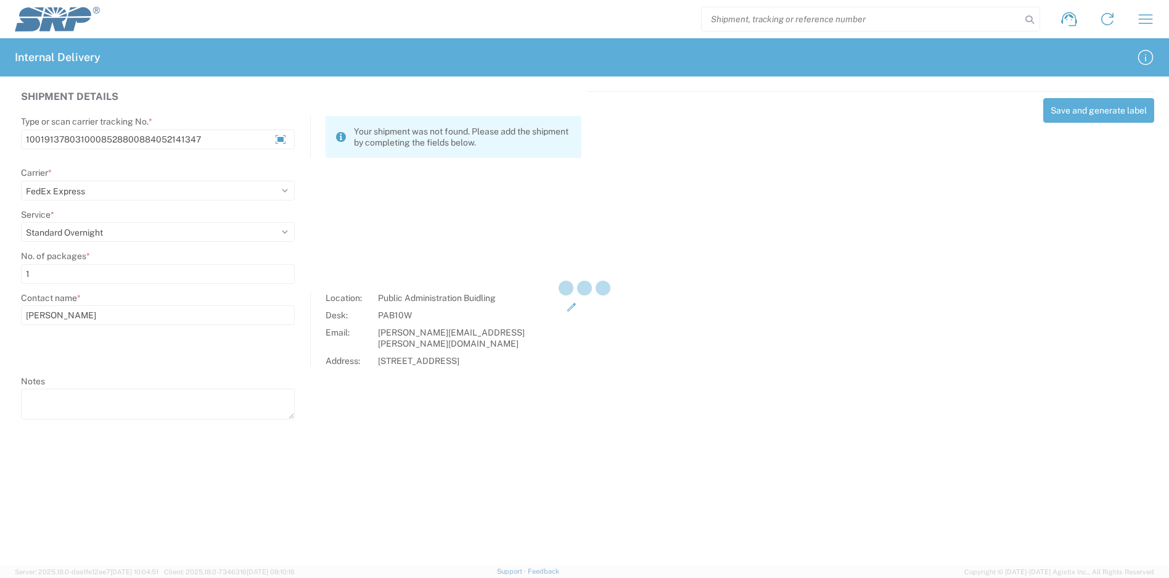
select select
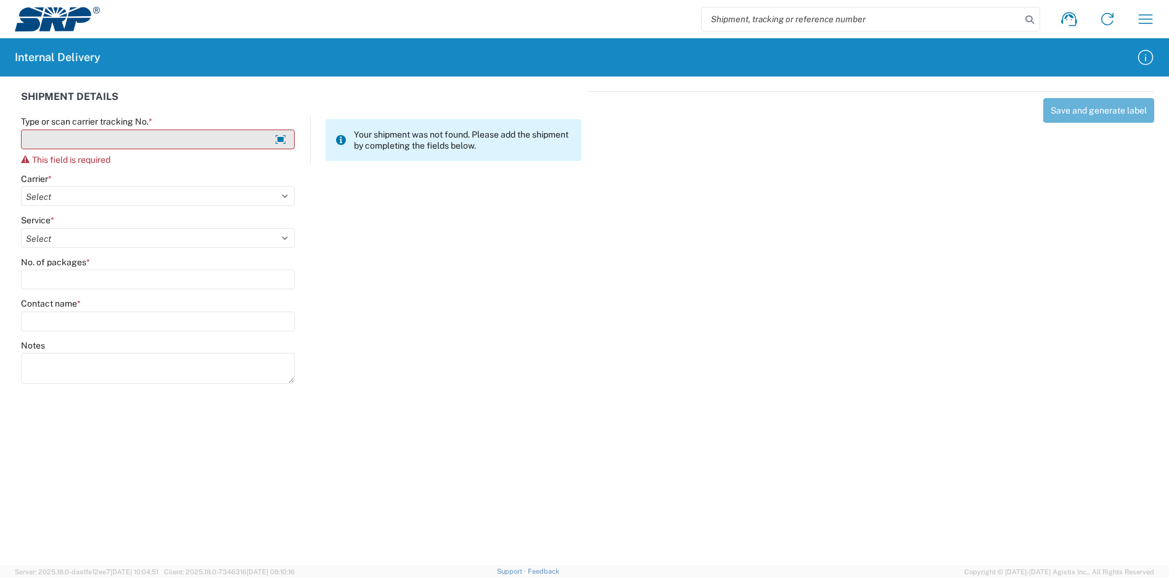
click at [152, 137] on input "Type or scan carrier tracking No. *" at bounding box center [158, 139] width 274 height 20
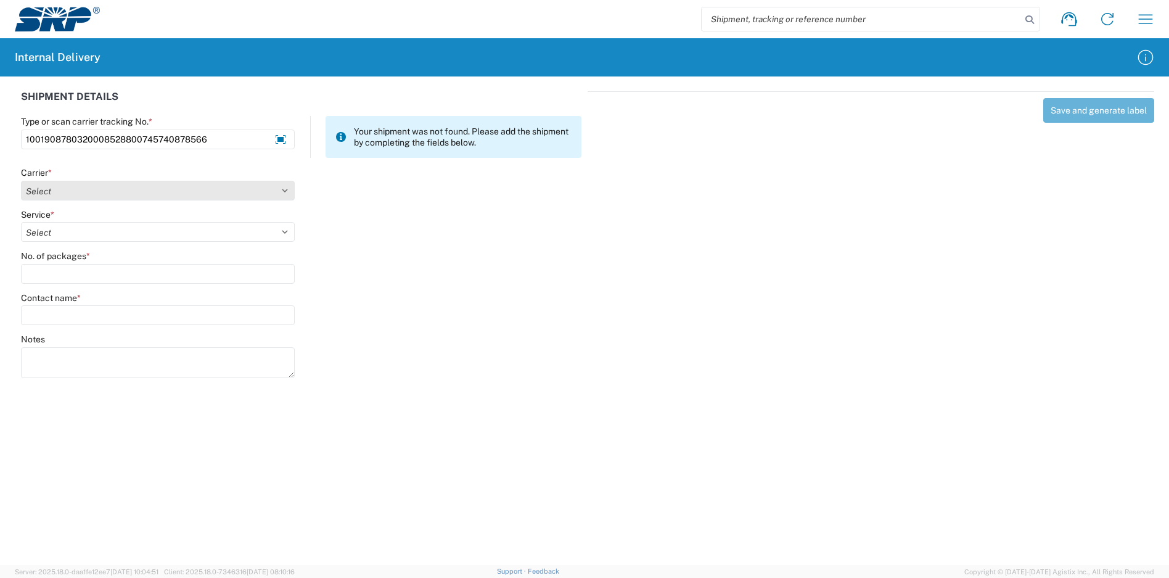
type input "1001908780320008528800745740878566"
click at [81, 186] on select "Select Amazon Logistics ATI Trucking BC Dimerco Logistics Empire Southwest FedE…" at bounding box center [158, 191] width 274 height 20
select select "5"
click at [21, 181] on select "Select Amazon Logistics ATI Trucking BC Dimerco Logistics Empire Southwest FedE…" at bounding box center [158, 191] width 274 height 20
click at [84, 238] on select "Select 1Day Freight 2Day 2Day AM 2Day AM One Rate 2Day Freight 2Day One Rate 3 …" at bounding box center [158, 232] width 274 height 20
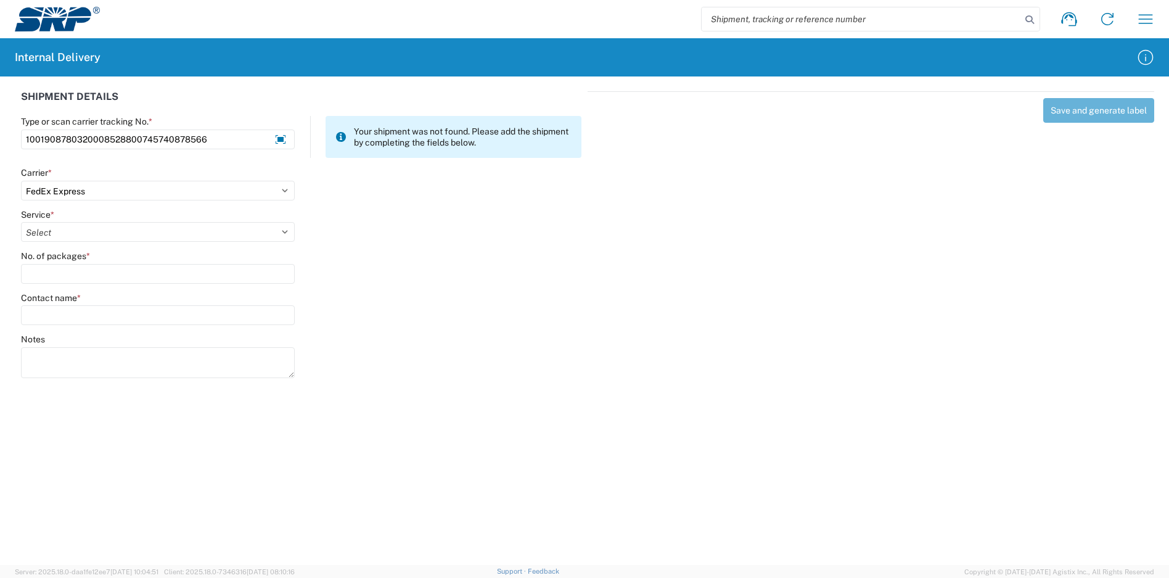
select select "7"
click at [21, 222] on select "Select 1Day Freight 2Day 2Day AM 2Day AM One Rate 2Day Freight 2Day One Rate 3 …" at bounding box center [158, 232] width 274 height 20
click at [78, 272] on input "No. of packages *" at bounding box center [158, 274] width 274 height 20
type input "1"
click at [90, 304] on div "Contact name *" at bounding box center [158, 308] width 274 height 33
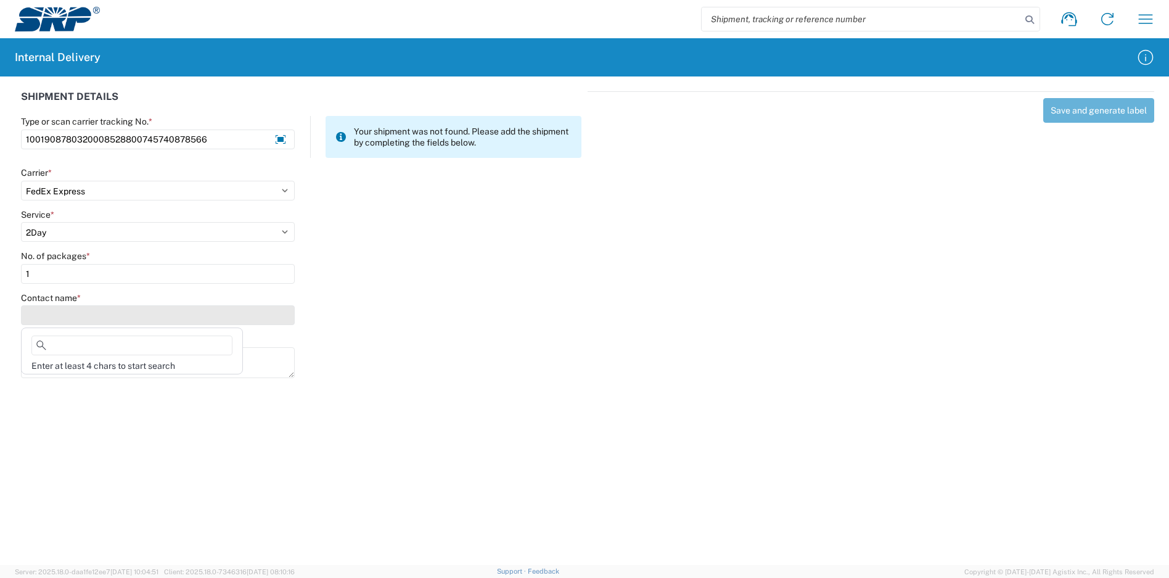
click at [94, 311] on input "Contact name *" at bounding box center [158, 315] width 274 height 20
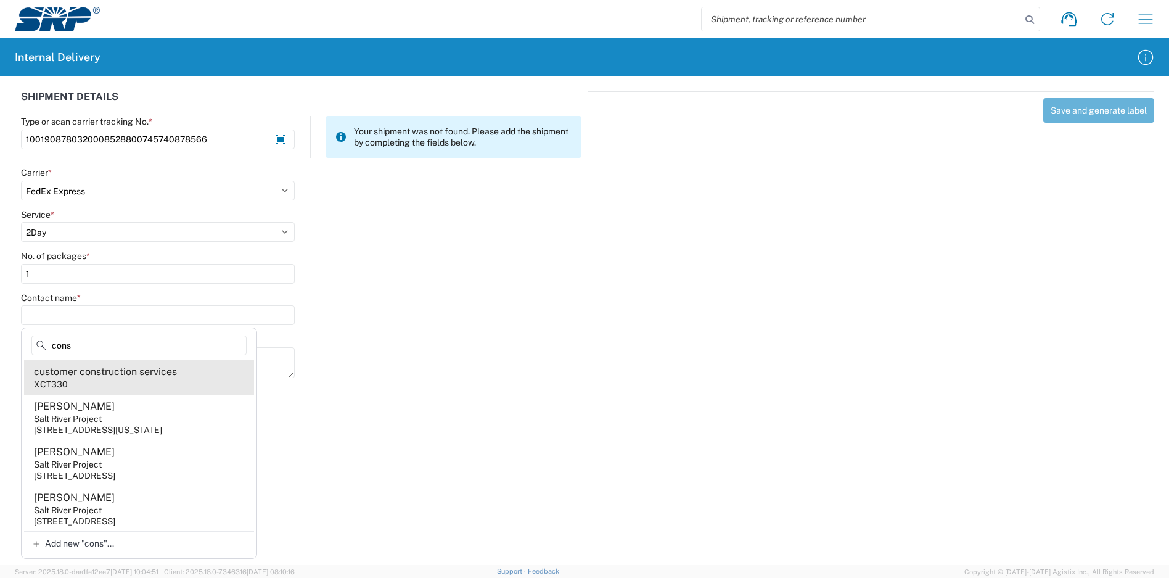
type input "cons"
click at [131, 374] on div "customer construction services" at bounding box center [105, 372] width 143 height 14
type input "customer construction services"
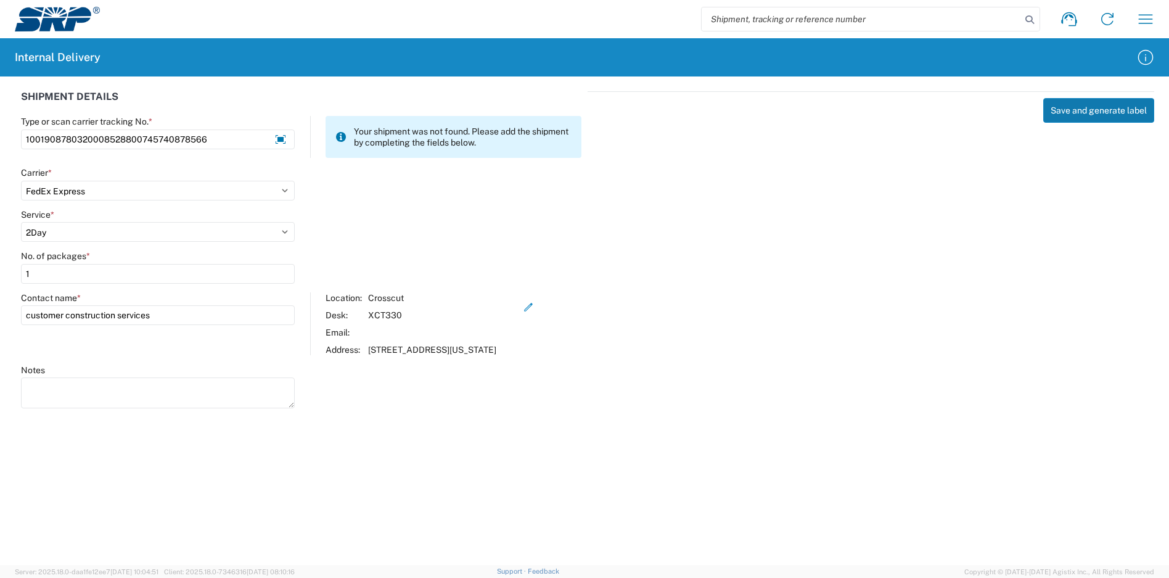
click at [1095, 110] on button "Save and generate label" at bounding box center [1098, 110] width 111 height 25
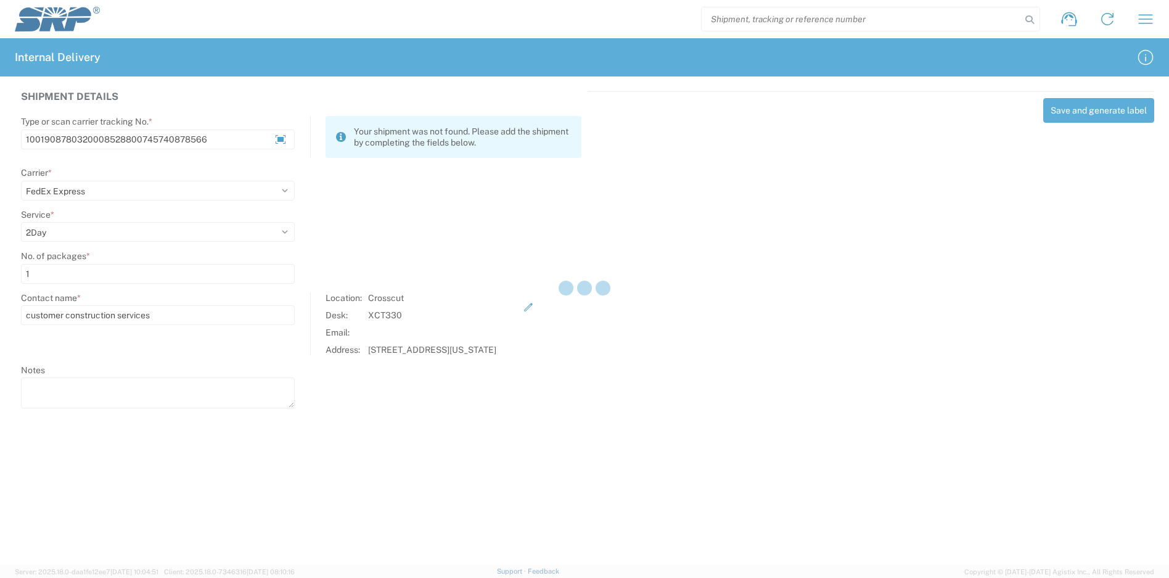
select select
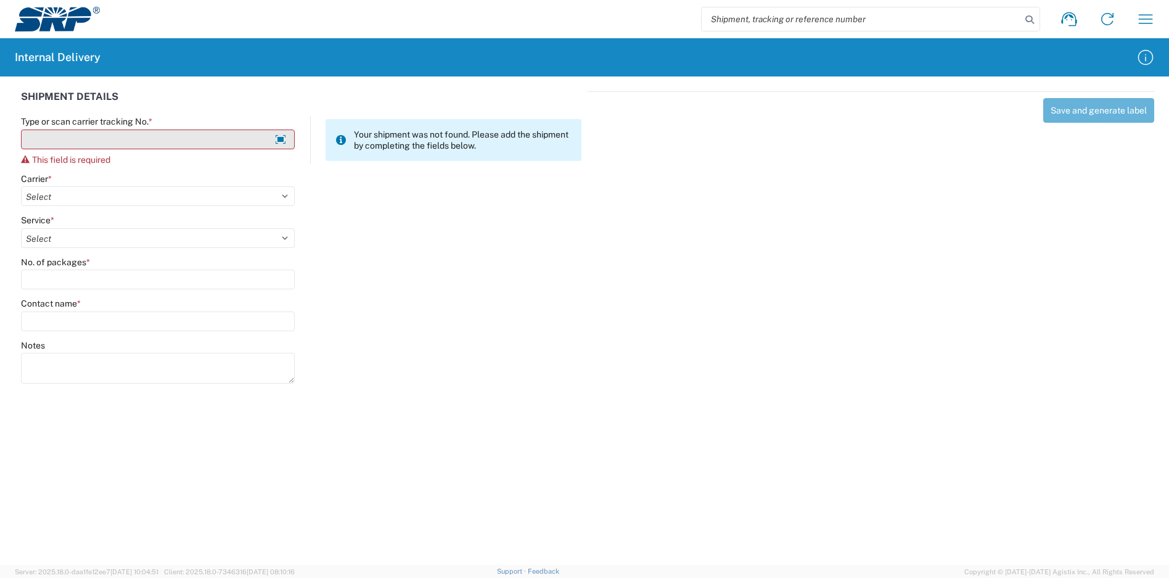
click at [188, 142] on input "Type or scan carrier tracking No. *" at bounding box center [158, 139] width 274 height 20
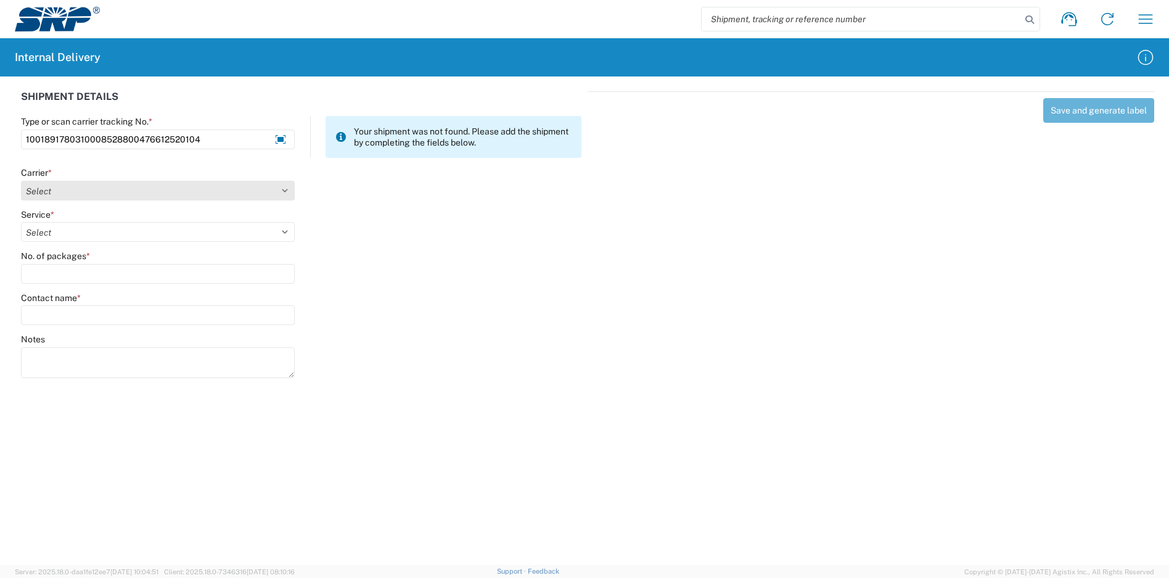
type input "1001891780310008528800476612520104"
click at [180, 192] on select "Select Amazon Logistics ATI Trucking BC Dimerco Logistics Empire Southwest FedE…" at bounding box center [158, 191] width 274 height 20
select select "5"
click at [21, 181] on select "Select Amazon Logistics ATI Trucking BC Dimerco Logistics Empire Southwest FedE…" at bounding box center [158, 191] width 274 height 20
click at [84, 234] on select "Select" at bounding box center [158, 232] width 274 height 20
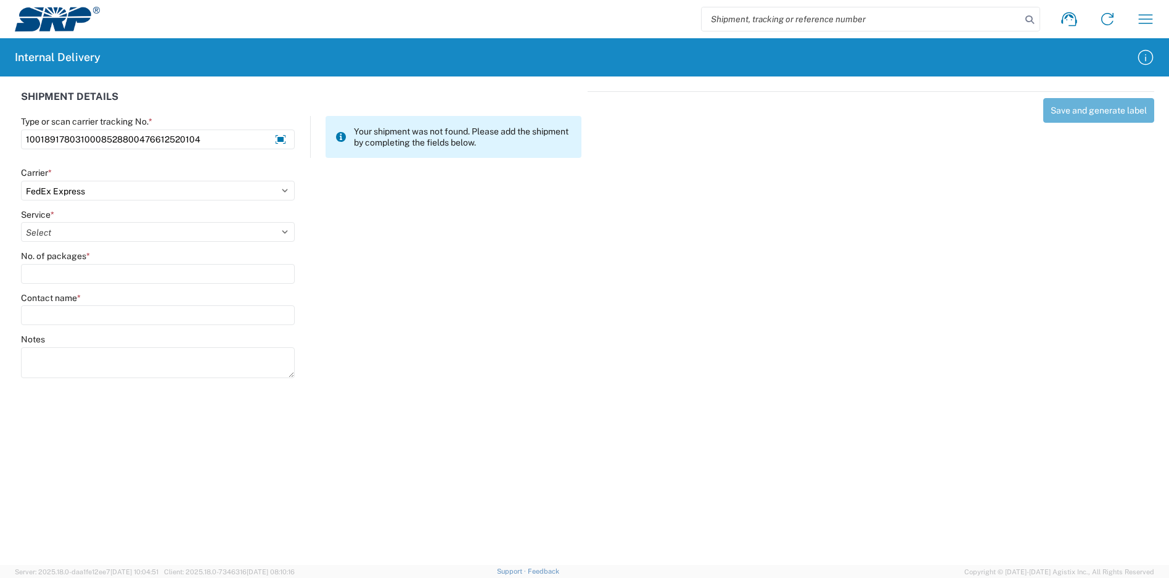
select select "8"
click at [21, 222] on select "Select 1Day Freight 2Day 2Day AM 2Day AM One Rate 2Day Freight 2Day One Rate 3 …" at bounding box center [158, 232] width 274 height 20
click at [99, 271] on input "No. of packages *" at bounding box center [158, 274] width 274 height 20
type input "4"
click at [94, 313] on input "Contact name *" at bounding box center [158, 315] width 274 height 20
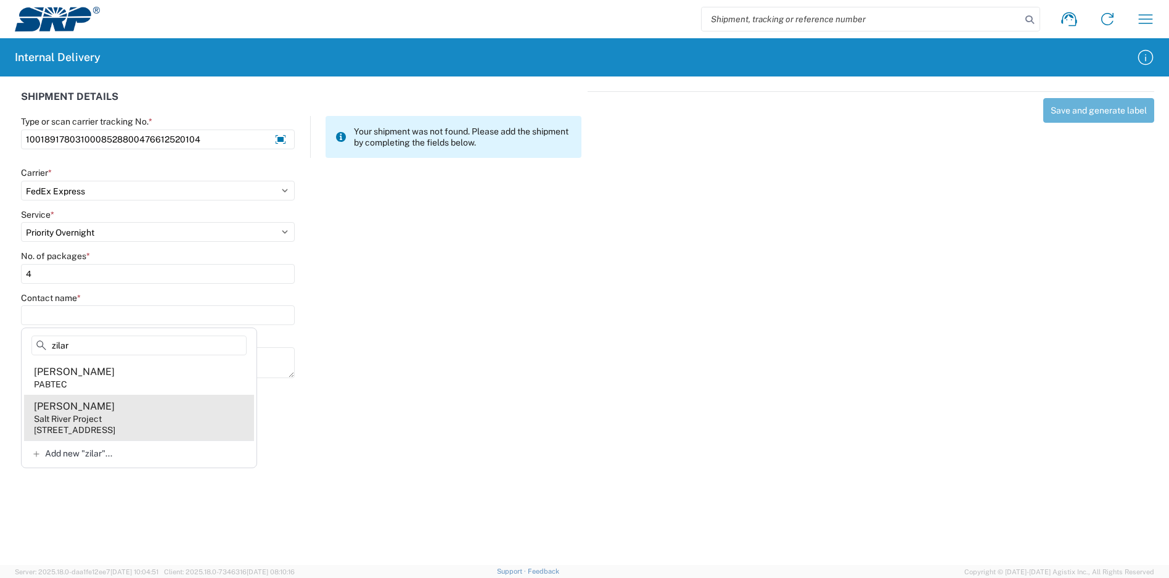
type input "zilar"
click at [122, 412] on agx-address-suggestion-item "[PERSON_NAME] Salt River Project [STREET_ADDRESS]" at bounding box center [139, 418] width 230 height 46
type input "[PERSON_NAME]"
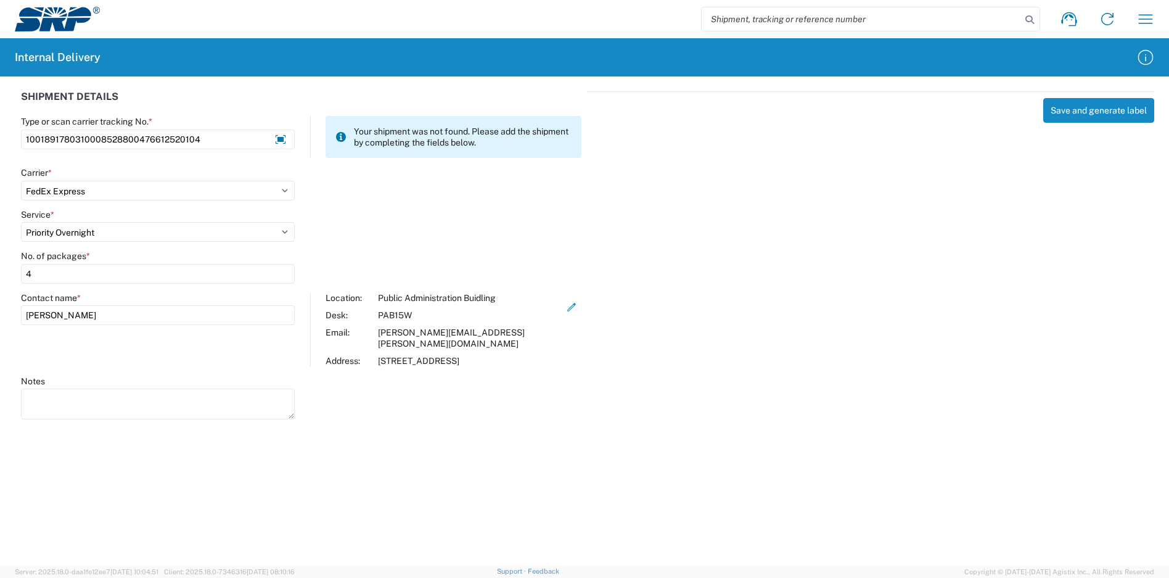
drag, startPoint x: 108, startPoint y: 388, endPoint x: 107, endPoint y: 376, distance: 11.7
click at [108, 388] on textarea "Notes" at bounding box center [158, 403] width 274 height 31
type textarea "1001891780310008528800476612531454 1001891780310008528800476612520090 100189178…"
click at [1075, 112] on button "Save and generate label" at bounding box center [1098, 110] width 111 height 25
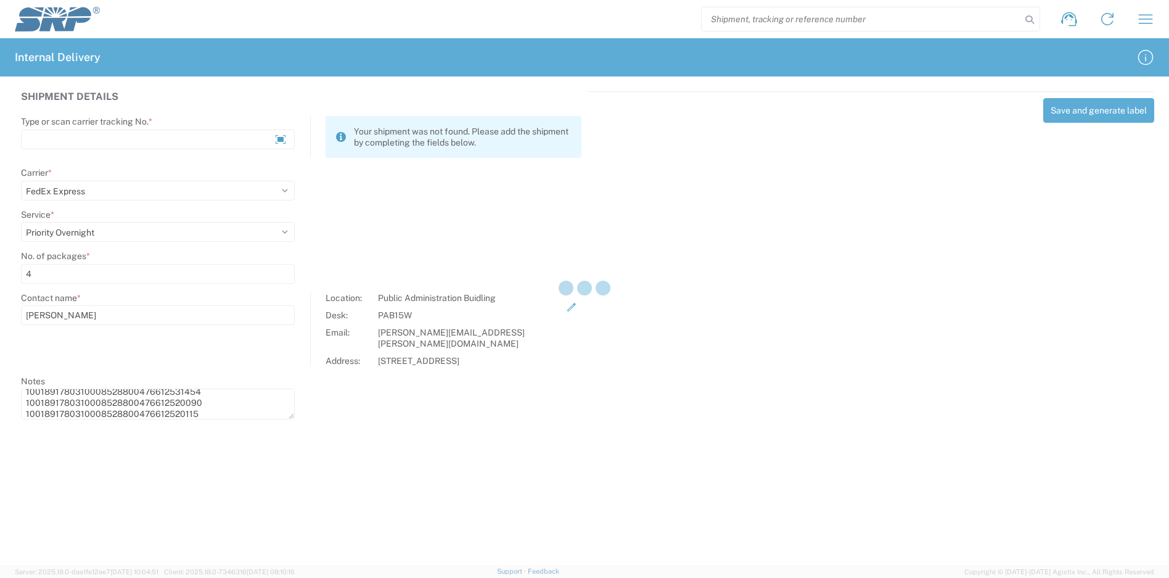
select select
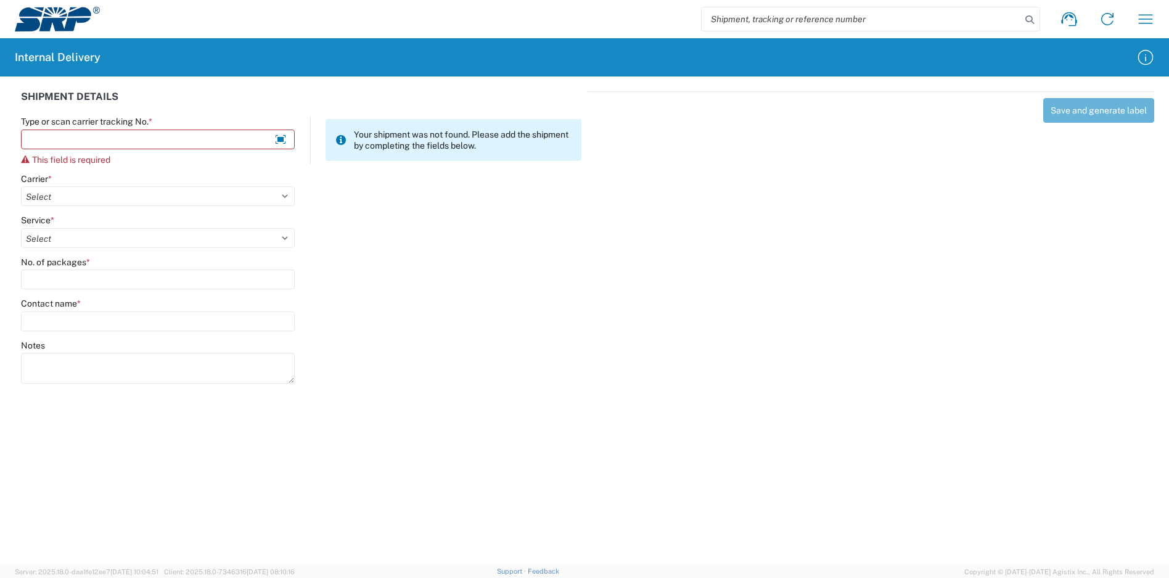
click at [195, 128] on div "Type or scan carrier tracking No. * This field is required" at bounding box center [158, 140] width 274 height 49
click at [205, 138] on input "Type or scan carrier tracking No. *" at bounding box center [158, 139] width 274 height 20
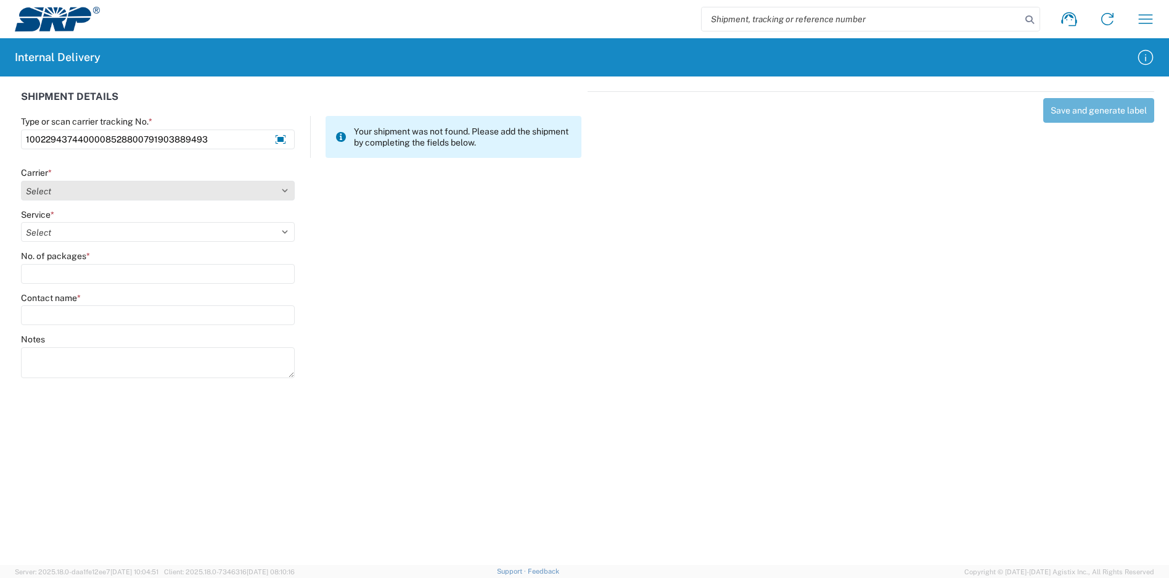
type input "1002294374400008528800791903889493"
click at [176, 197] on select "Select Amazon Logistics ATI Trucking BC Dimerco Logistics Empire Southwest FedE…" at bounding box center [158, 191] width 274 height 20
select select "5"
click at [21, 181] on select "Select Amazon Logistics ATI Trucking BC Dimerco Logistics Empire Southwest FedE…" at bounding box center [158, 191] width 274 height 20
click at [99, 234] on select "Select 1Day Freight 2Day 2Day AM 2Day AM One Rate 2Day Freight 2Day One Rate 3 …" at bounding box center [158, 232] width 274 height 20
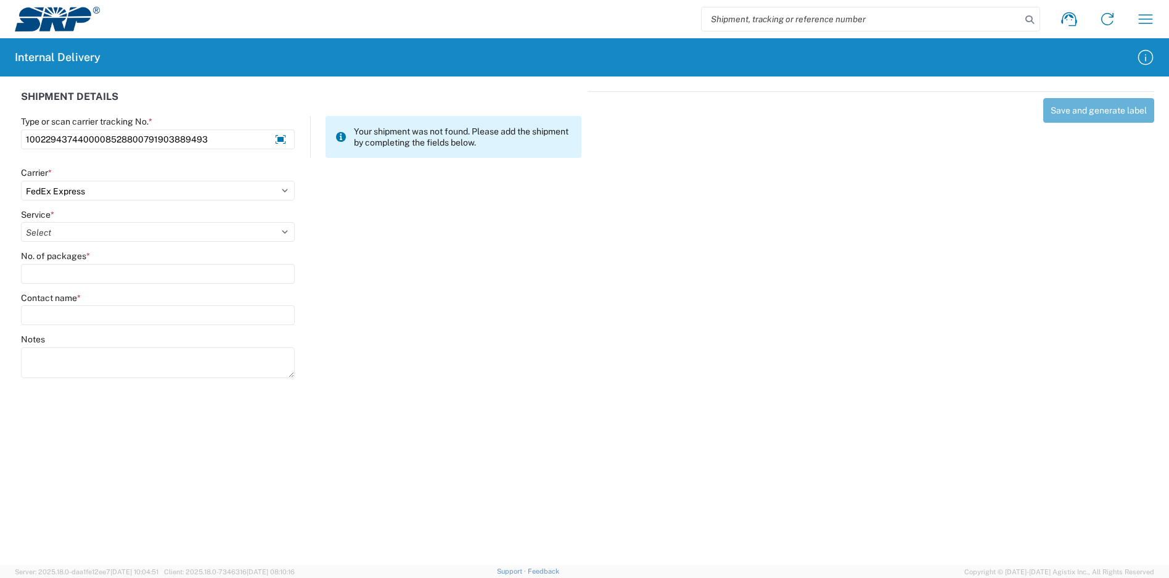
select select "7"
click at [21, 222] on select "Select 1Day Freight 2Day 2Day AM 2Day AM One Rate 2Day Freight 2Day One Rate 3 …" at bounding box center [158, 232] width 274 height 20
click at [84, 282] on input "No. of packages *" at bounding box center [158, 274] width 274 height 20
type input "2"
click at [89, 310] on input "Contact name *" at bounding box center [158, 315] width 274 height 20
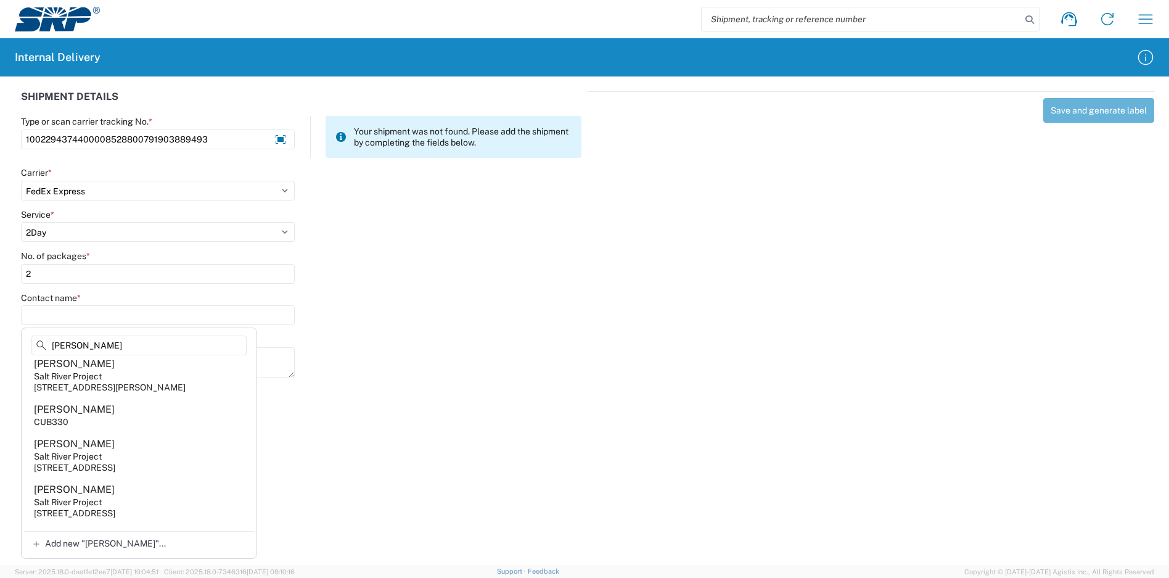
scroll to position [432, 0]
type input "[PERSON_NAME]"
click at [115, 432] on agx-address-suggestion-item "[PERSON_NAME] CUB330" at bounding box center [139, 414] width 230 height 35
type input "[PERSON_NAME]"
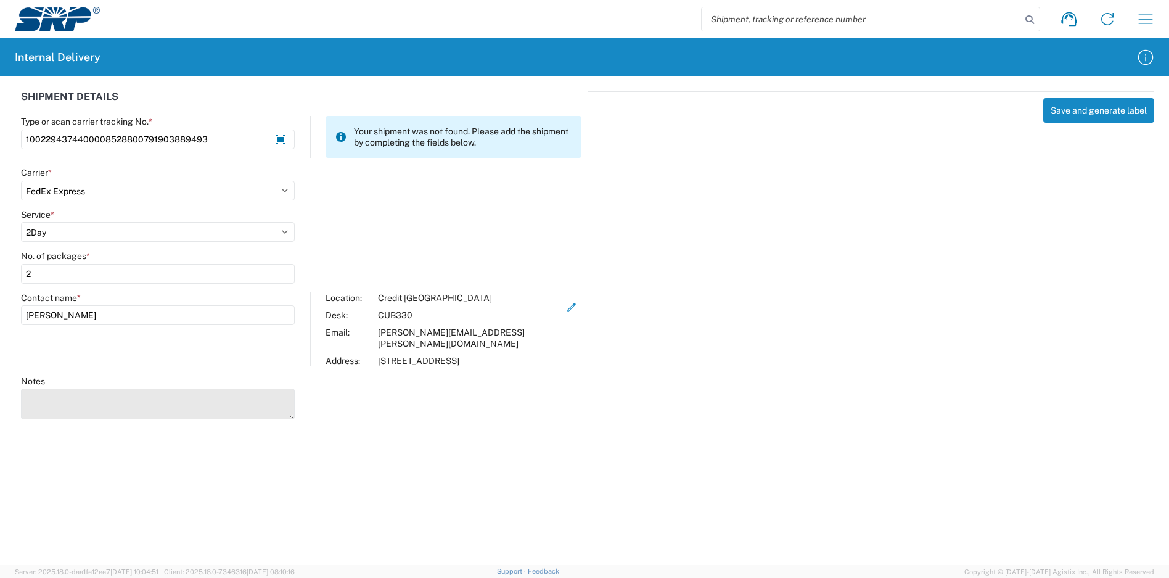
click at [108, 388] on textarea "Notes" at bounding box center [158, 403] width 274 height 31
type textarea "1002294374400008528800791903870418"
click at [1076, 107] on button "Save and generate label" at bounding box center [1098, 110] width 111 height 25
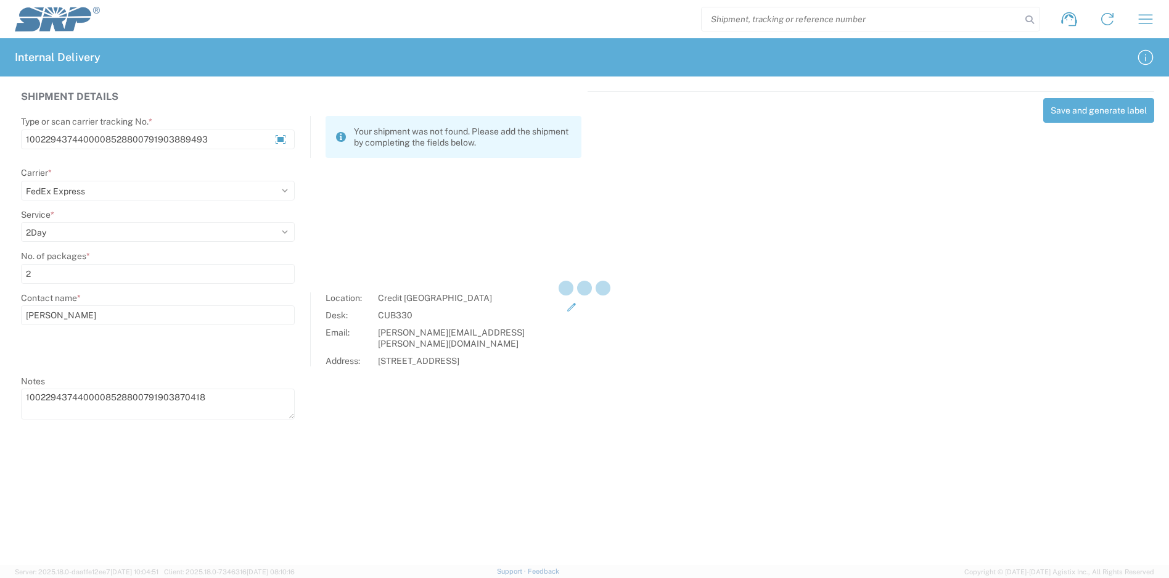
select select
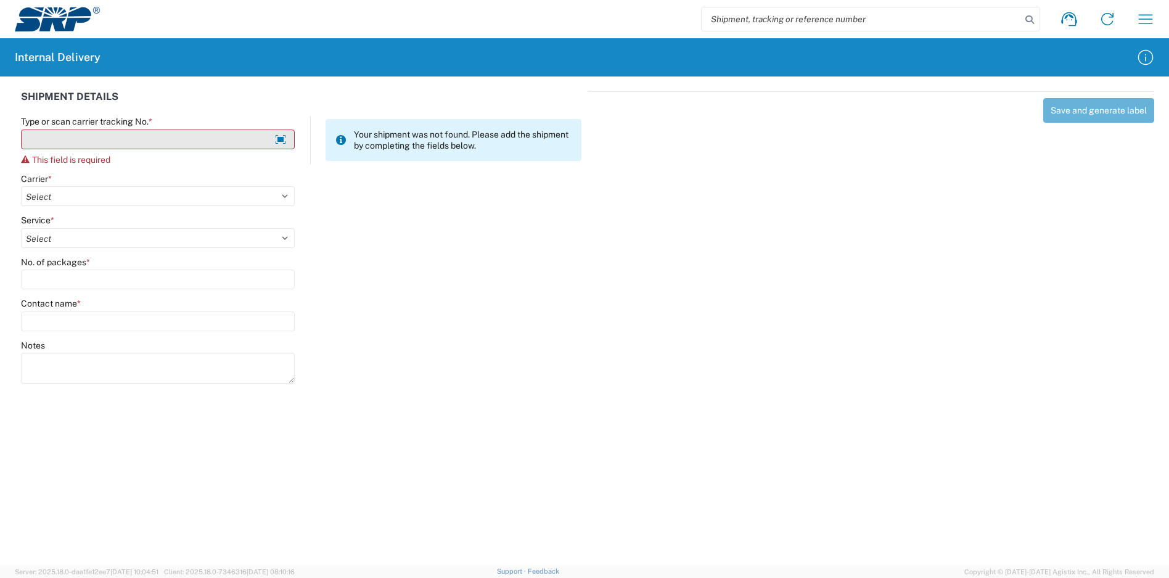
click at [245, 136] on input "Type or scan carrier tracking No. *" at bounding box center [158, 139] width 274 height 20
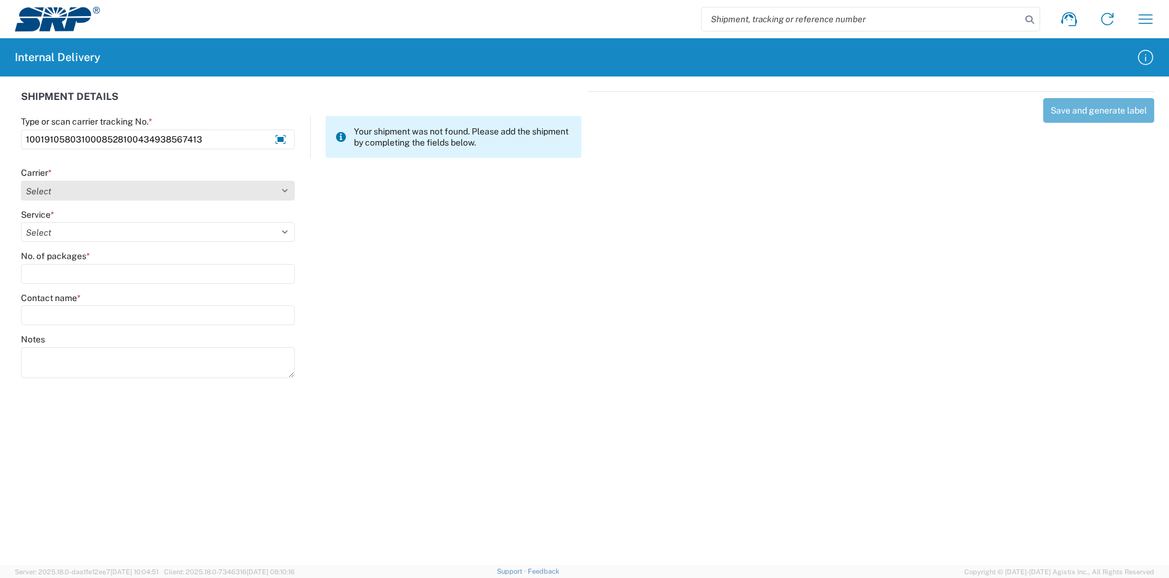
type input "1001910580310008528100434938567413"
click at [119, 198] on select "Select Amazon Logistics ATI Trucking BC Dimerco Logistics Empire Southwest FedE…" at bounding box center [158, 191] width 274 height 20
select select "5"
click at [21, 181] on select "Select Amazon Logistics ATI Trucking BC Dimerco Logistics Empire Southwest FedE…" at bounding box center [158, 191] width 274 height 20
click at [65, 229] on select "Select 1Day Freight 2Day 2Day AM 2Day AM One Rate 2Day Freight 2Day One Rate 3 …" at bounding box center [158, 232] width 274 height 20
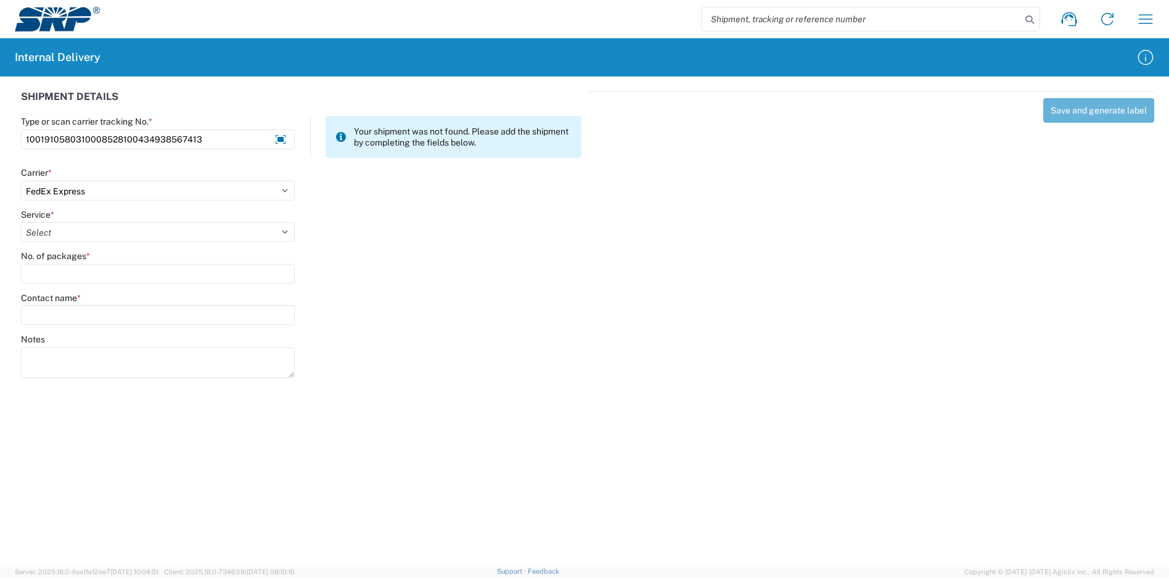
select select "10"
click at [21, 222] on select "Select 1Day Freight 2Day 2Day AM 2Day AM One Rate 2Day Freight 2Day One Rate 3 …" at bounding box center [158, 232] width 274 height 20
click at [81, 274] on input "No. of packages *" at bounding box center [158, 274] width 274 height 20
type input "1"
click at [100, 322] on input "Contact name *" at bounding box center [158, 315] width 274 height 20
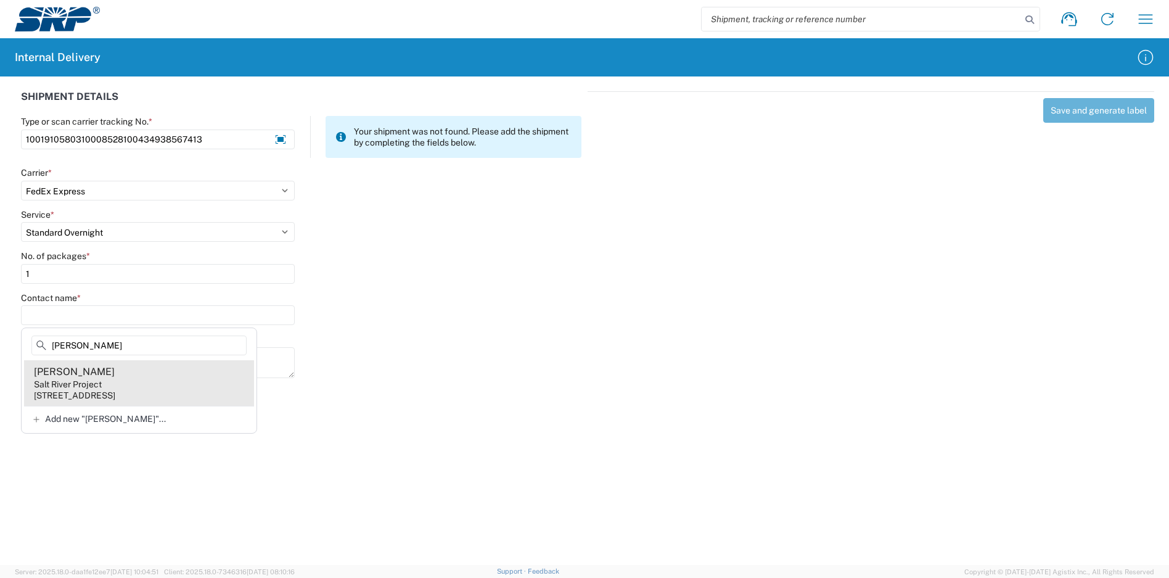
type input "[PERSON_NAME]"
click at [131, 377] on agx-address-suggestion-item "[PERSON_NAME] Salt River Project [STREET_ADDRESS]" at bounding box center [139, 383] width 230 height 46
type input "[PERSON_NAME]"
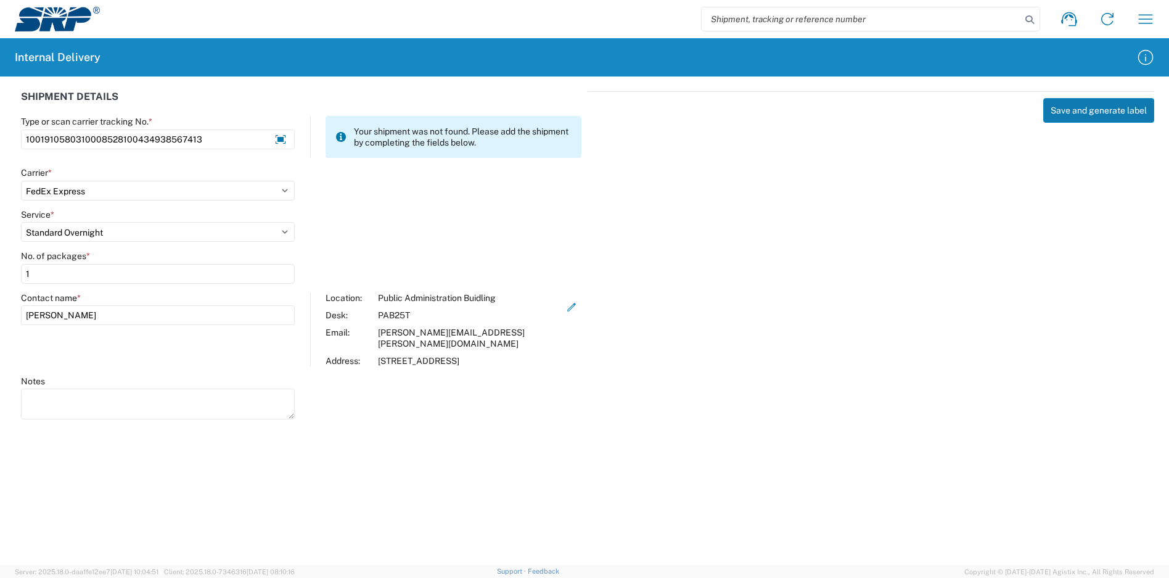
click at [1087, 105] on button "Save and generate label" at bounding box center [1098, 110] width 111 height 25
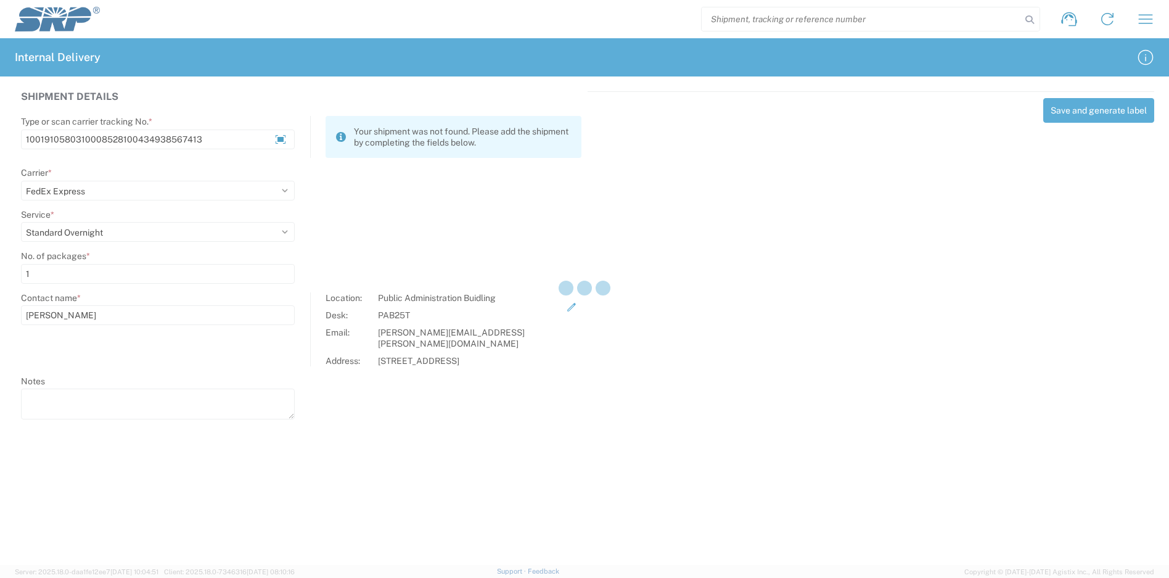
select select
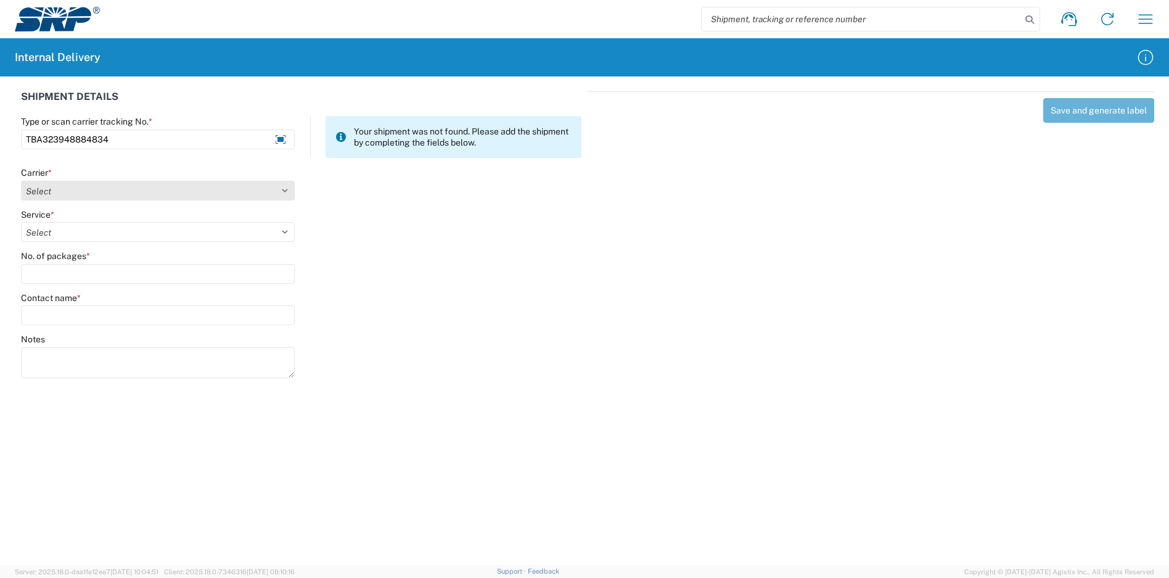
type input "TBA323948884834"
click at [237, 192] on select "Select Amazon Logistics ATI Trucking BC Dimerco Logistics Empire Southwest FedE…" at bounding box center [158, 191] width 274 height 20
select select "8933"
click at [21, 181] on select "Select Amazon Logistics ATI Trucking BC Dimerco Logistics Empire Southwest FedE…" at bounding box center [158, 191] width 274 height 20
click at [157, 232] on select "Select" at bounding box center [158, 232] width 274 height 20
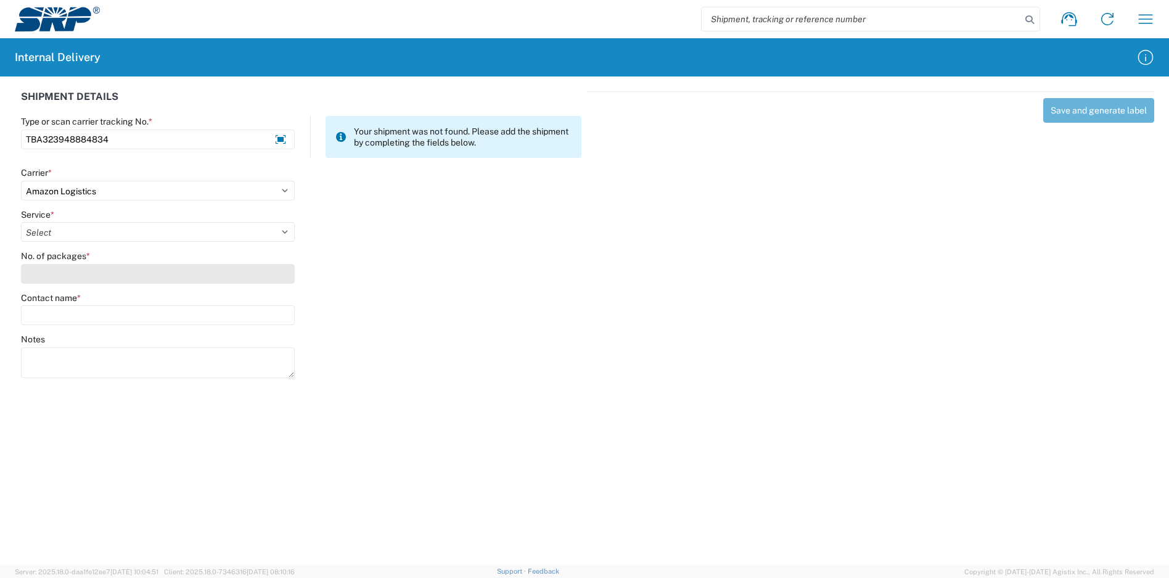
select select "24525"
click at [21, 222] on select "Select Amazon Logistics TBA Rail TL Standard 3 - 5 Day" at bounding box center [158, 232] width 274 height 20
click at [124, 279] on input "No. of packages *" at bounding box center [158, 274] width 274 height 20
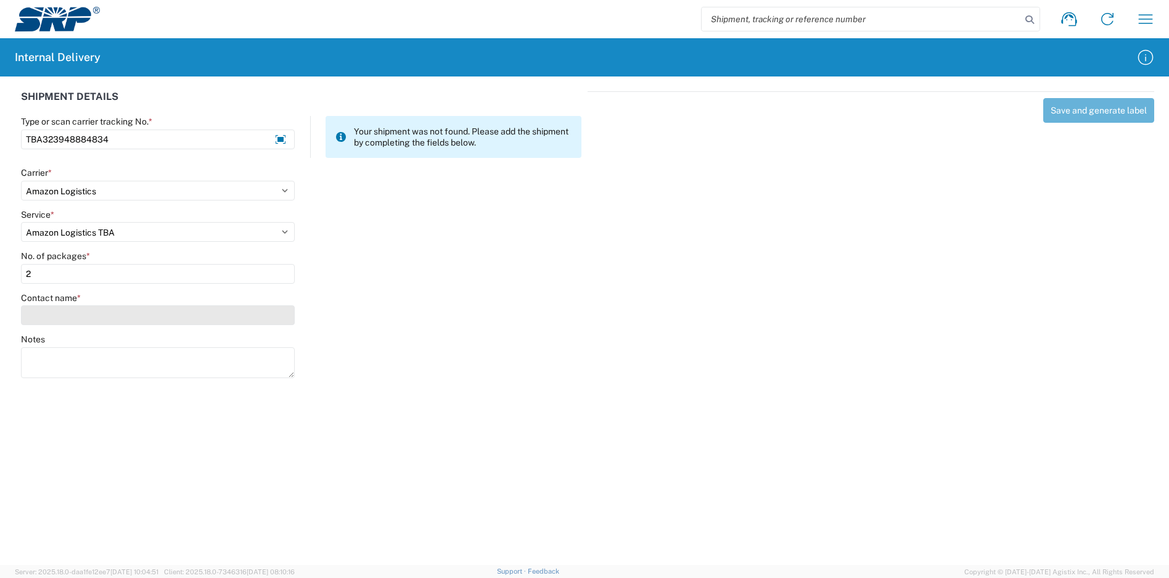
type input "2"
click at [126, 309] on input "Contact name *" at bounding box center [158, 315] width 274 height 20
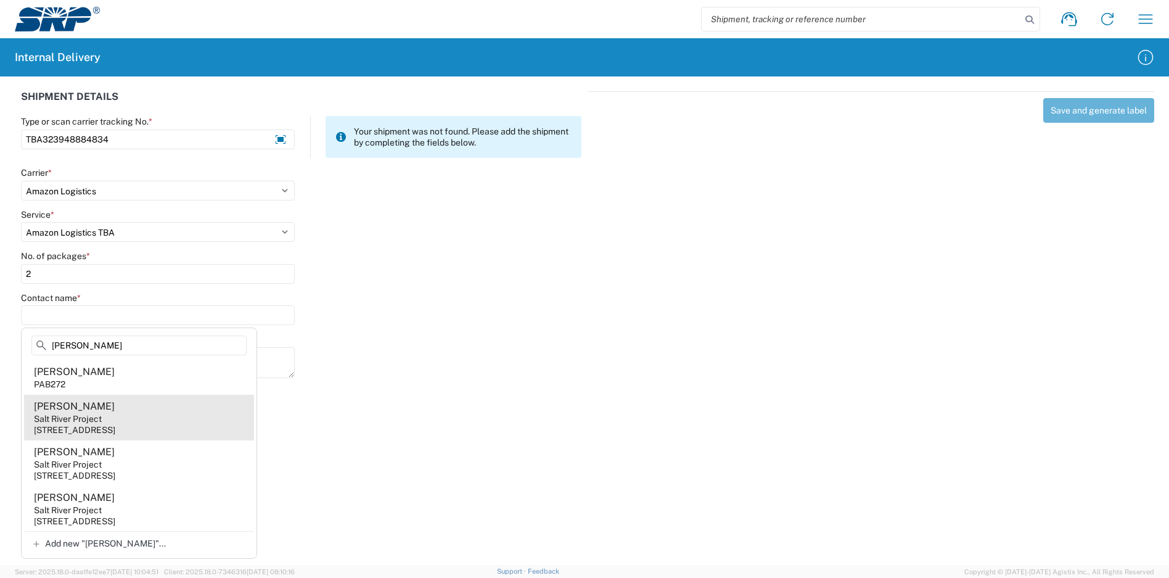
type input "[PERSON_NAME]"
click at [134, 419] on agx-address-suggestion-item "[PERSON_NAME] Salt River Project [STREET_ADDRESS]" at bounding box center [139, 418] width 230 height 46
type input "[PERSON_NAME]"
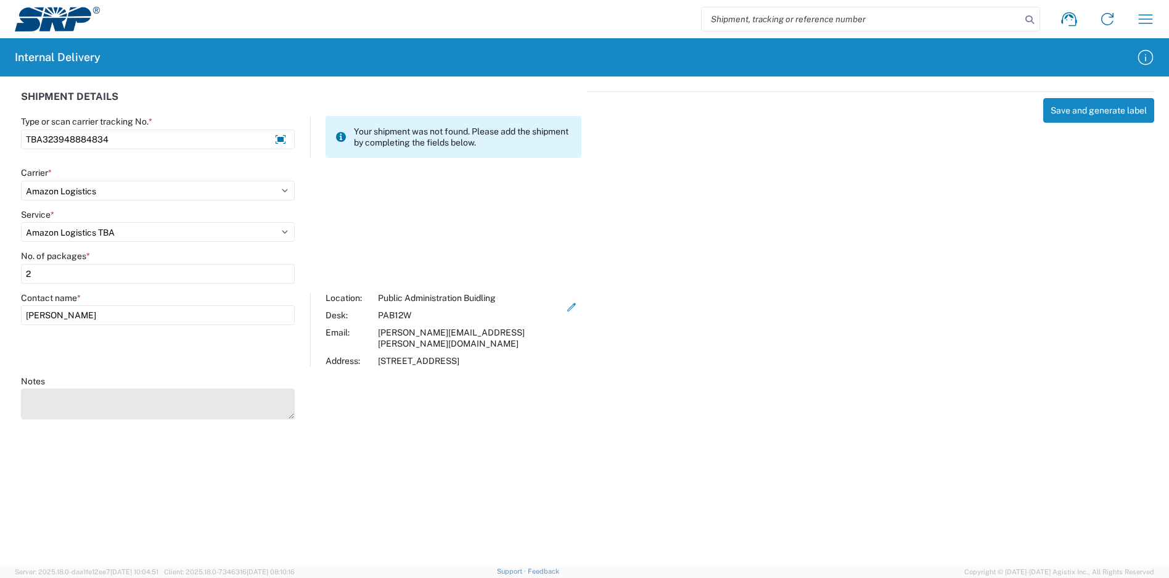
click at [106, 394] on textarea "Notes" at bounding box center [158, 403] width 274 height 31
type textarea "TBA323948812590"
click at [1077, 114] on button "Save and generate label" at bounding box center [1098, 110] width 111 height 25
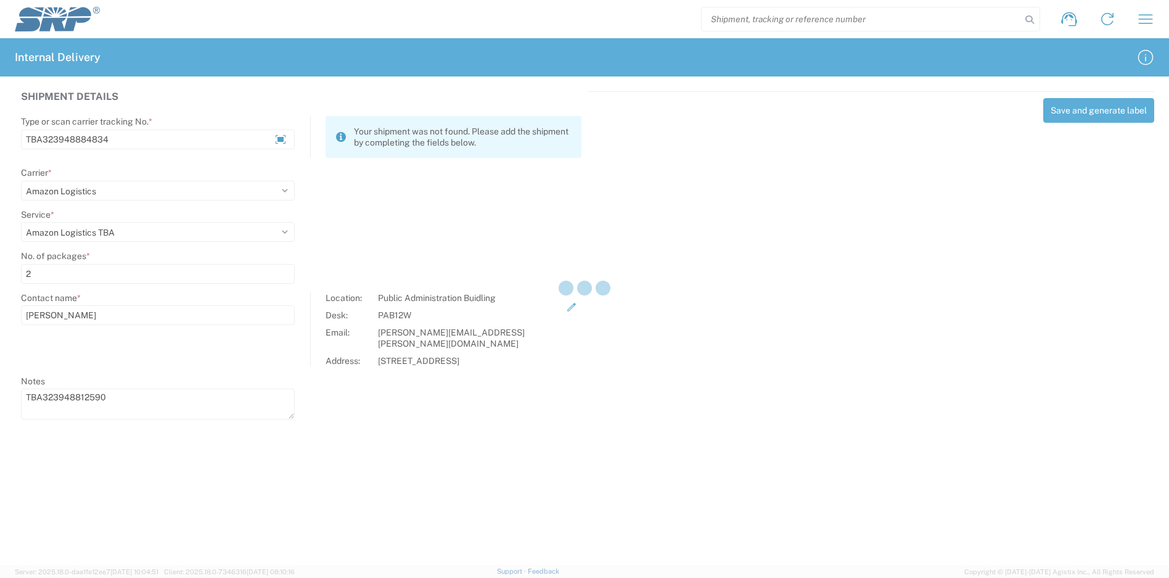
select select
